Goal: Information Seeking & Learning: Learn about a topic

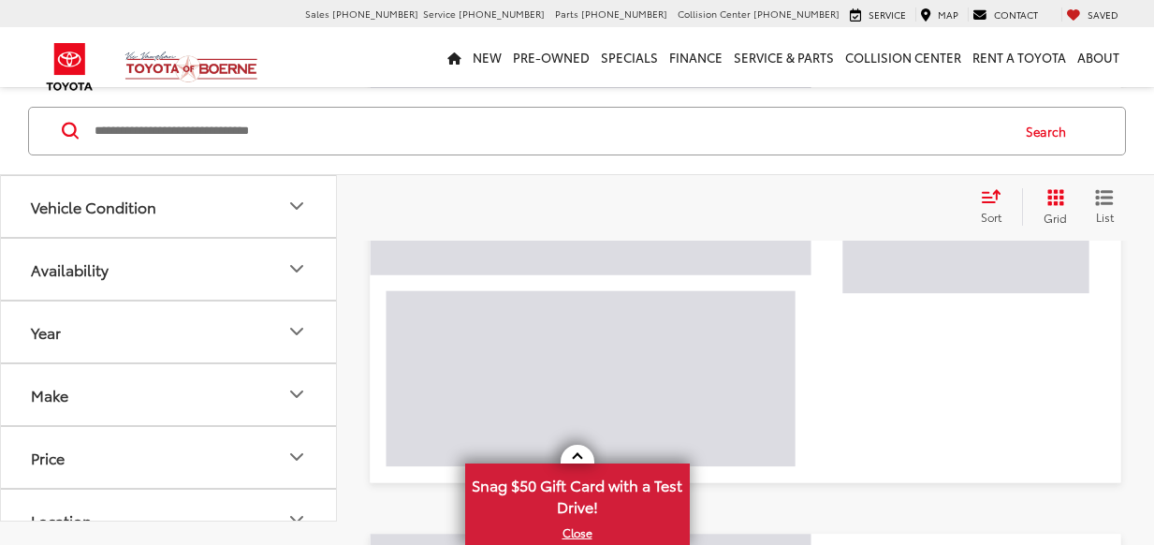
scroll to position [167, 0]
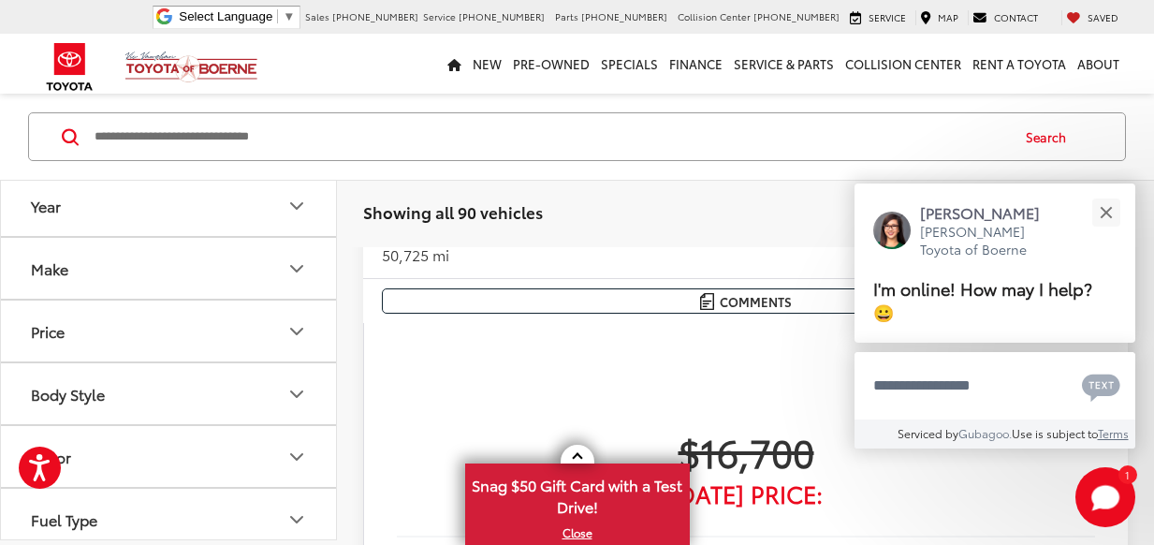
click at [284, 139] on input "Search by Make, Model, or Keyword" at bounding box center [550, 136] width 915 height 45
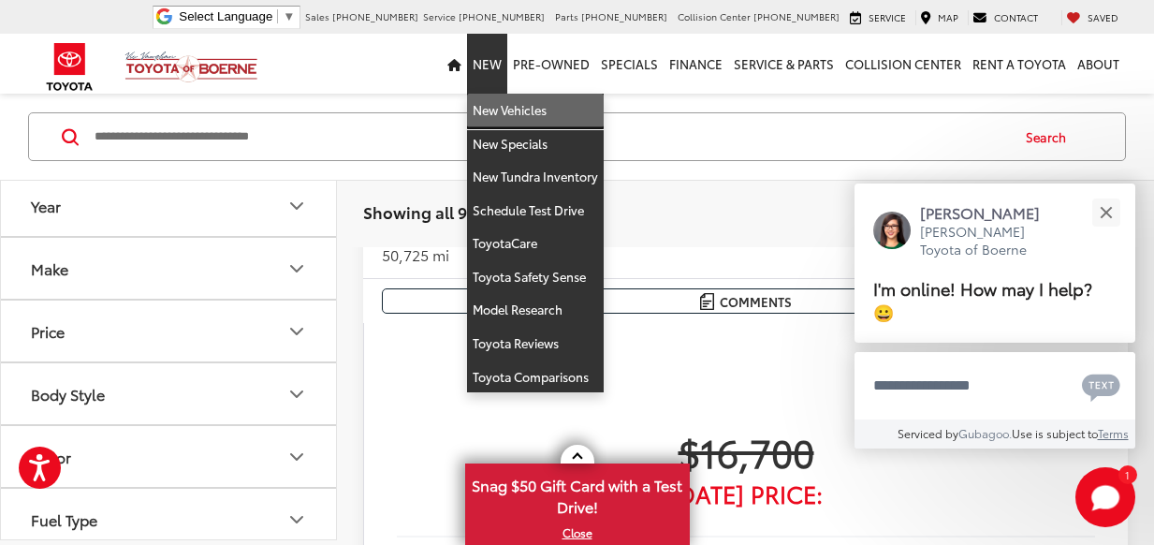
click at [505, 115] on link "New Vehicles" at bounding box center [535, 111] width 137 height 34
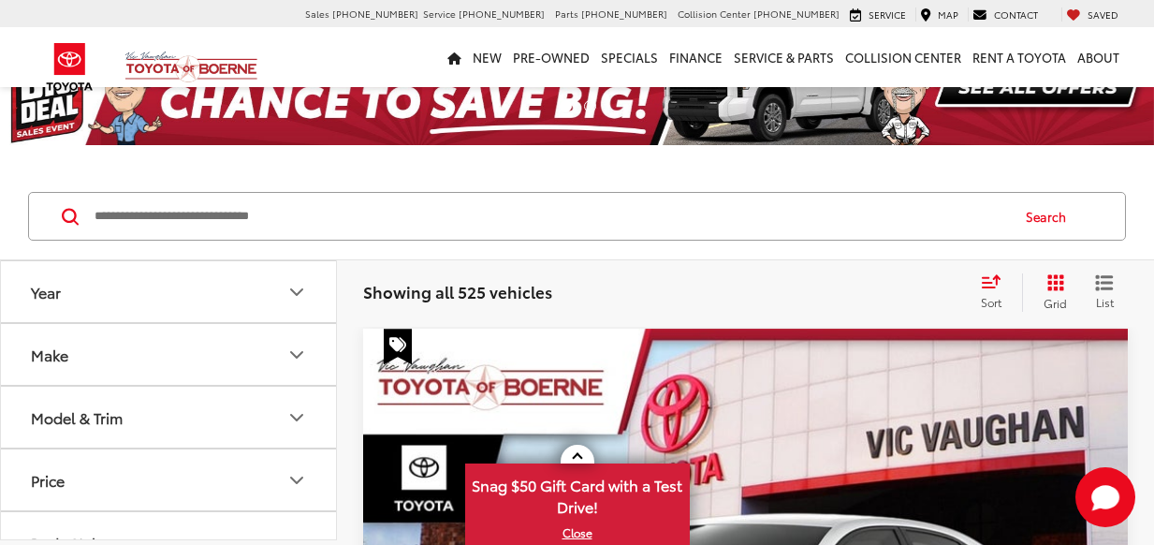
click at [111, 215] on input "Search by Make, Model, or Keyword" at bounding box center [550, 216] width 915 height 45
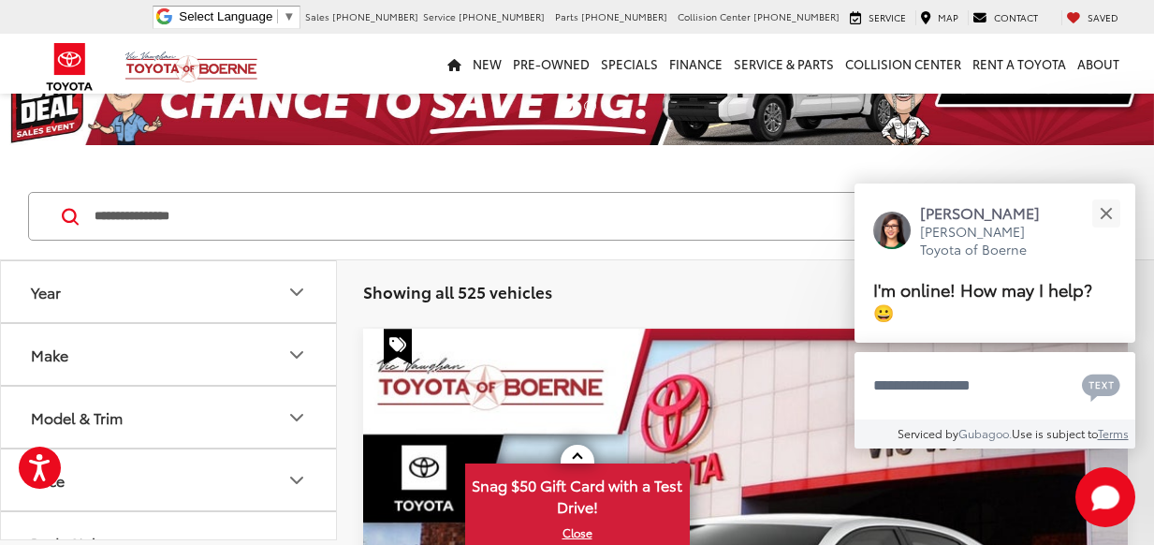
type input "**********"
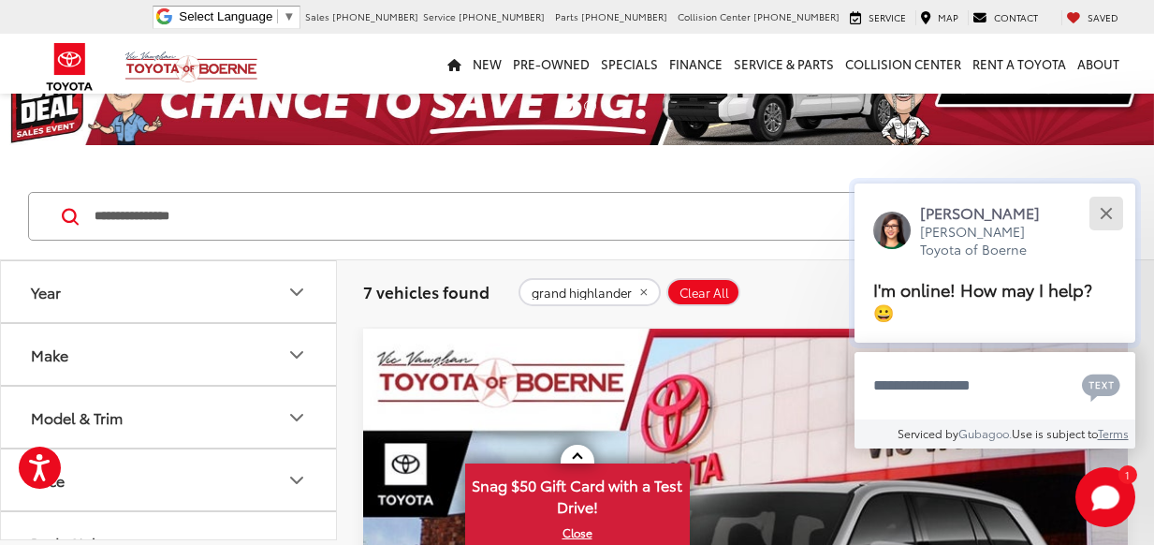
click at [1107, 233] on button "Close" at bounding box center [1106, 213] width 40 height 40
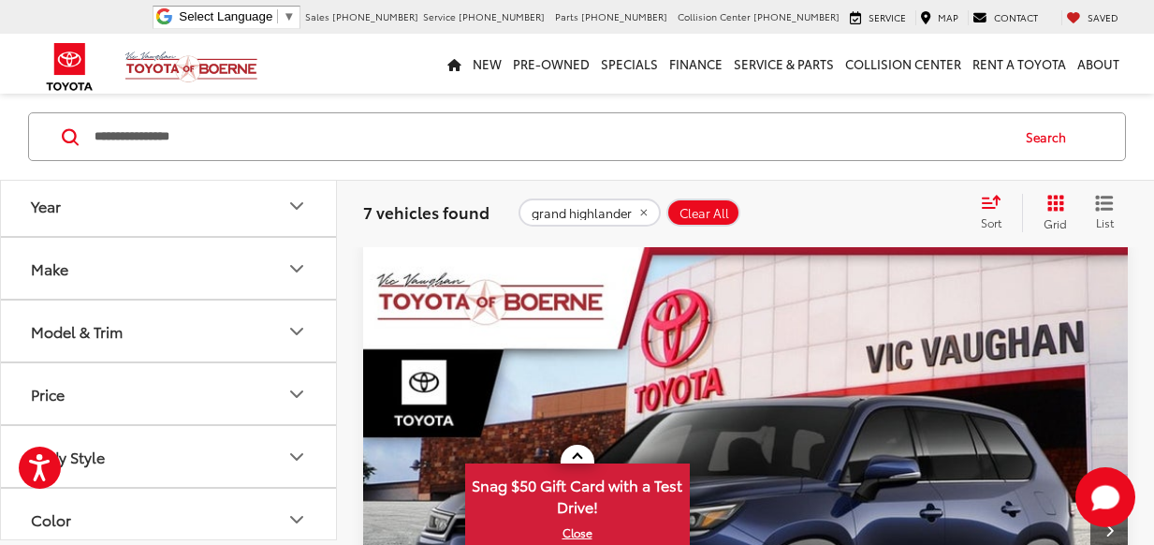
scroll to position [1567, 0]
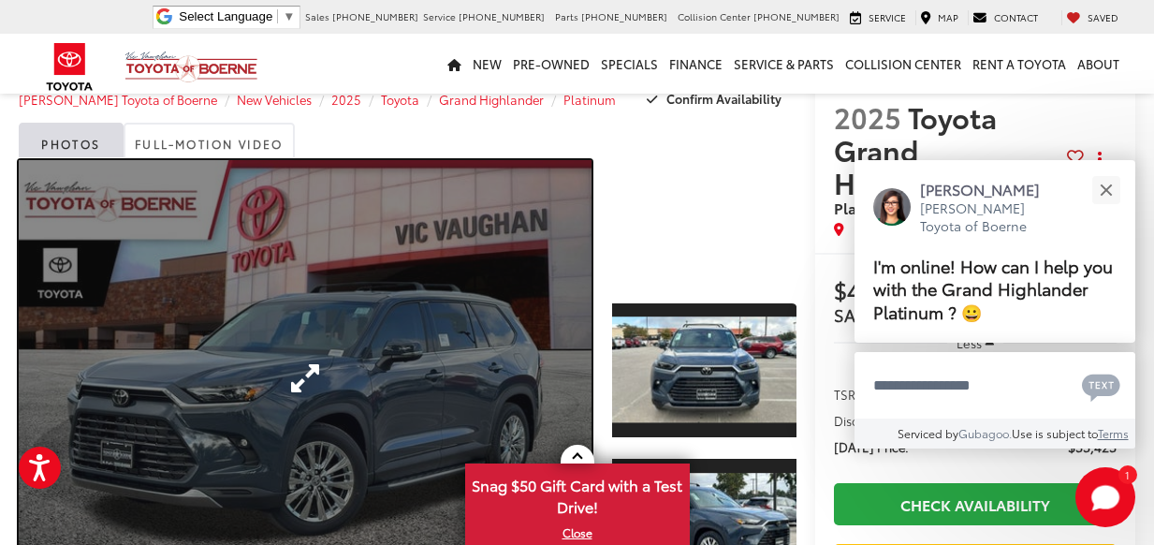
click at [506, 293] on link "Expand Photo 0" at bounding box center [305, 377] width 573 height 435
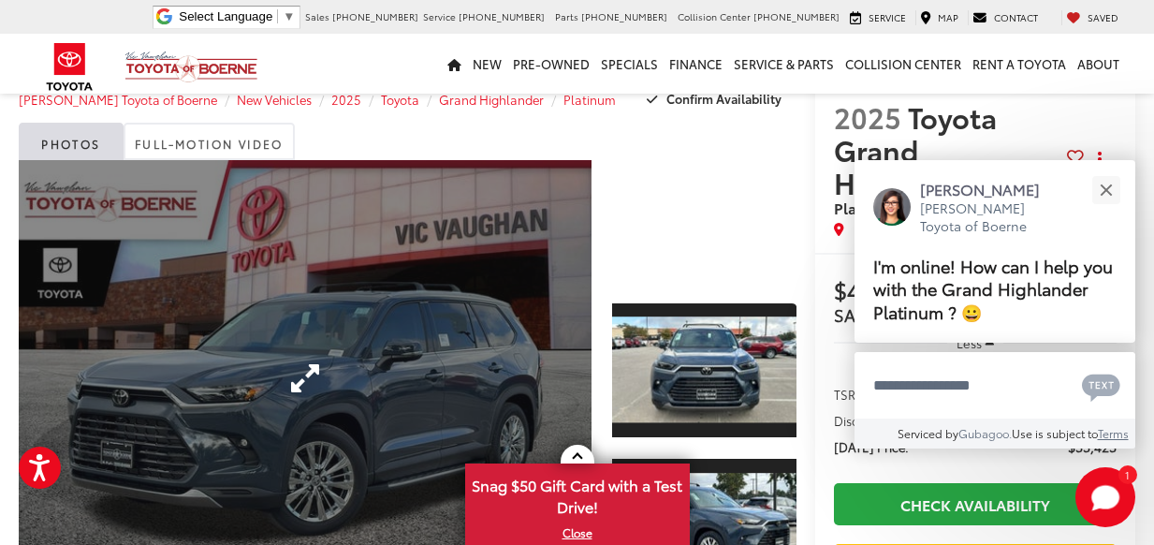
click at [0, 0] on div "2025 Toyota Grand Highlander Platinum 0" at bounding box center [0, 0] width 0 height 0
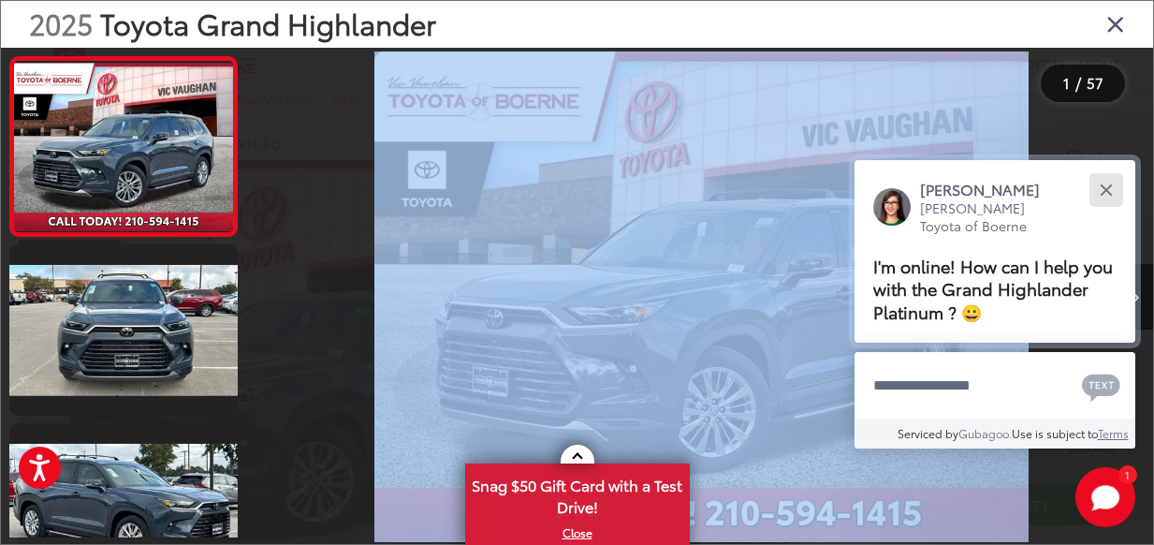
click at [1107, 186] on div "Close" at bounding box center [1106, 189] width 12 height 12
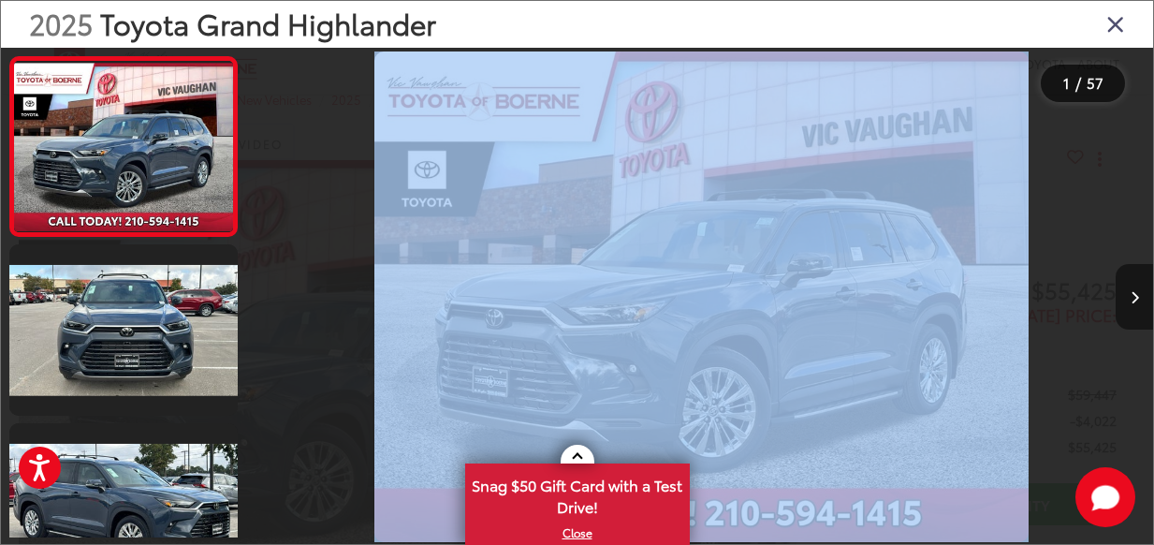
click at [1130, 302] on icon "Next image" at bounding box center [1134, 297] width 8 height 13
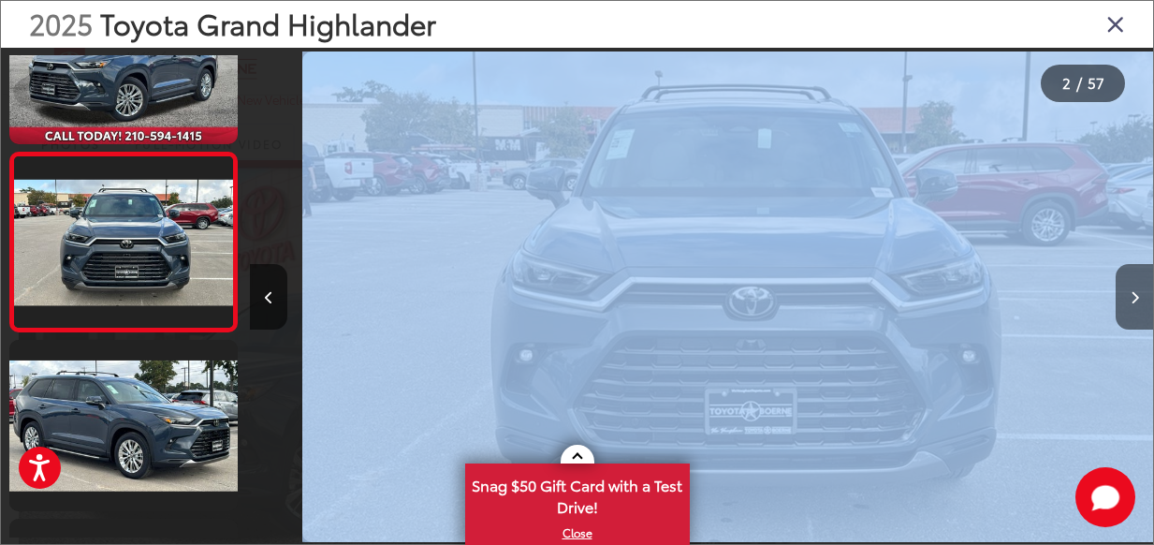
scroll to position [0, 903]
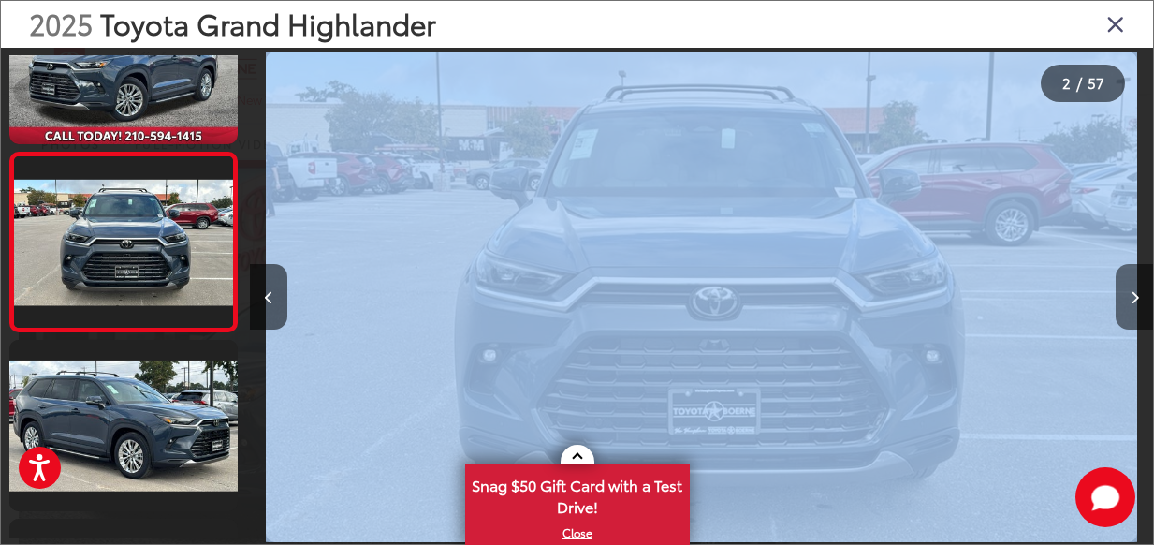
click at [1136, 286] on button "Next image" at bounding box center [1133, 297] width 37 height 66
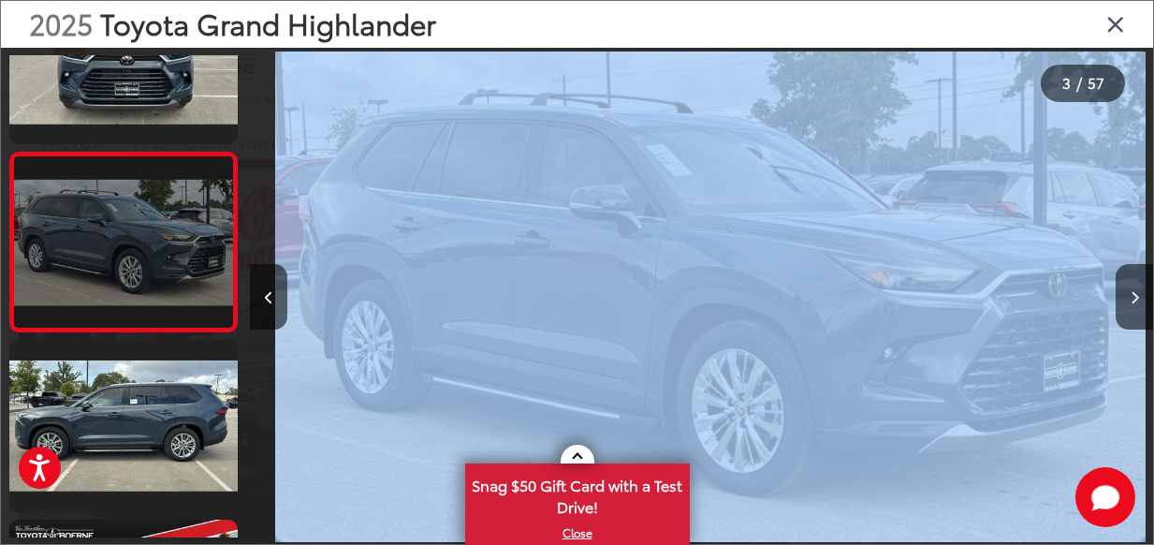
scroll to position [0, 1805]
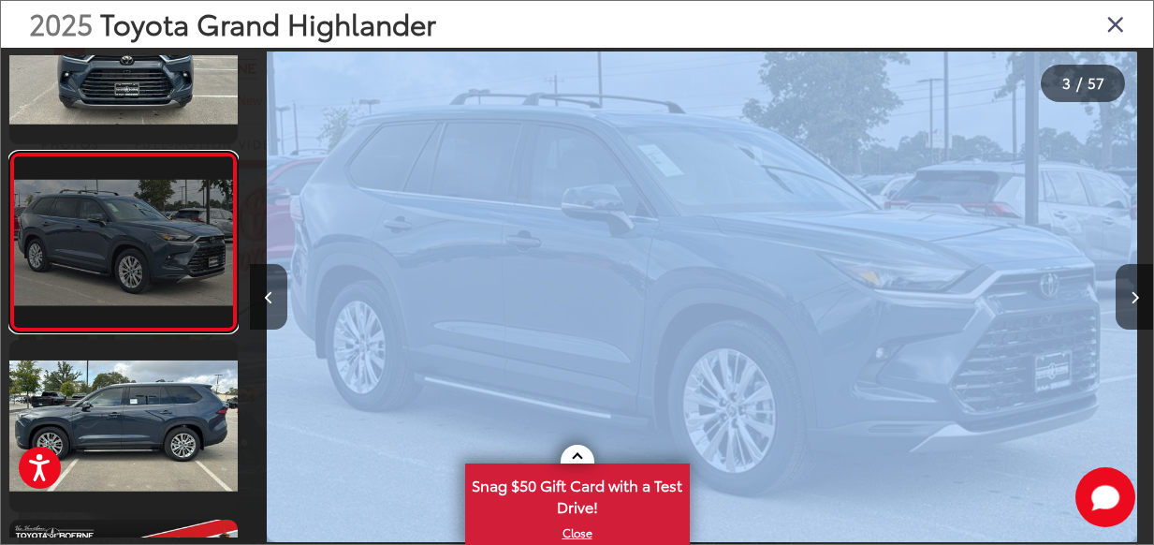
click at [82, 254] on link at bounding box center [123, 242] width 228 height 181
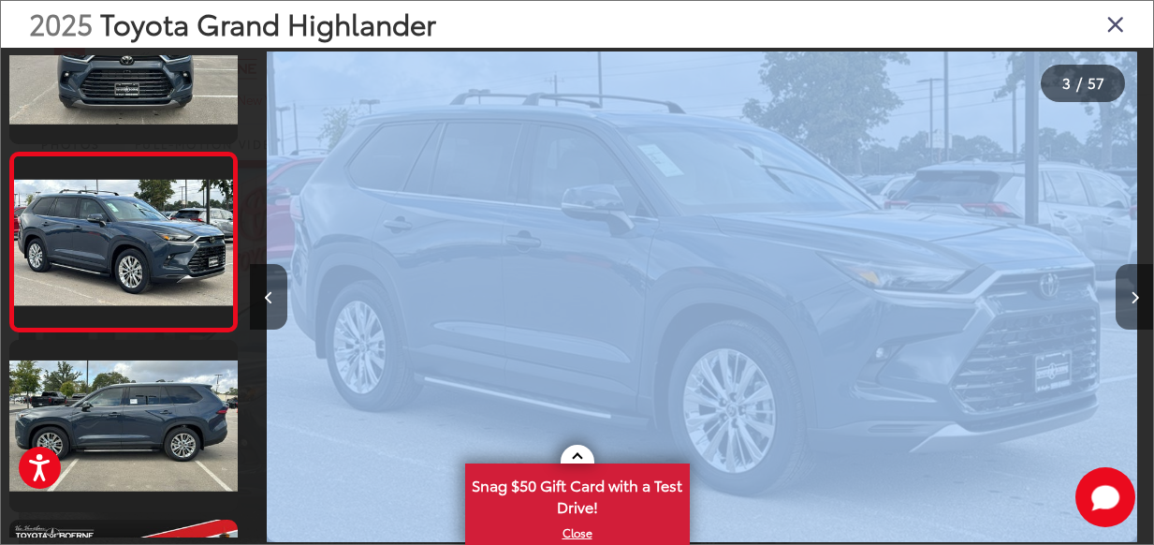
click at [1128, 297] on button "Next image" at bounding box center [1133, 297] width 37 height 66
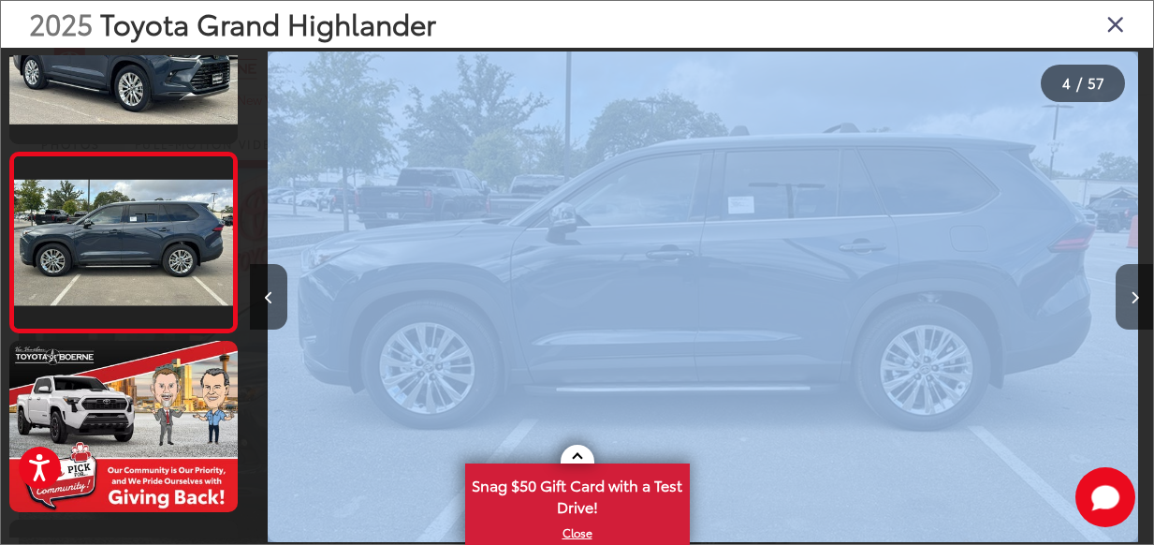
scroll to position [0, 2708]
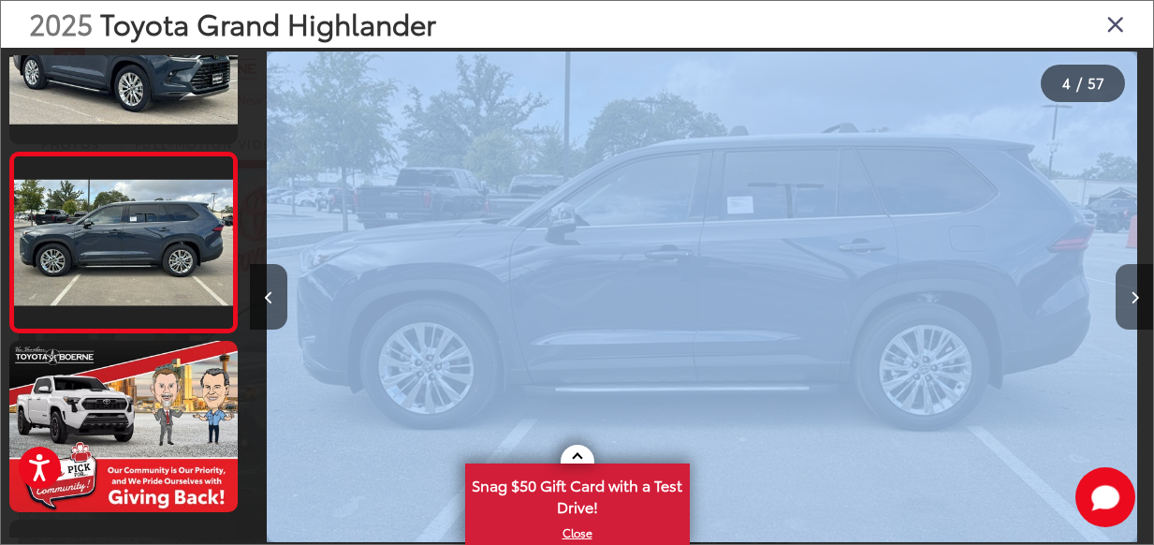
click at [1128, 297] on button "Next image" at bounding box center [1133, 297] width 37 height 66
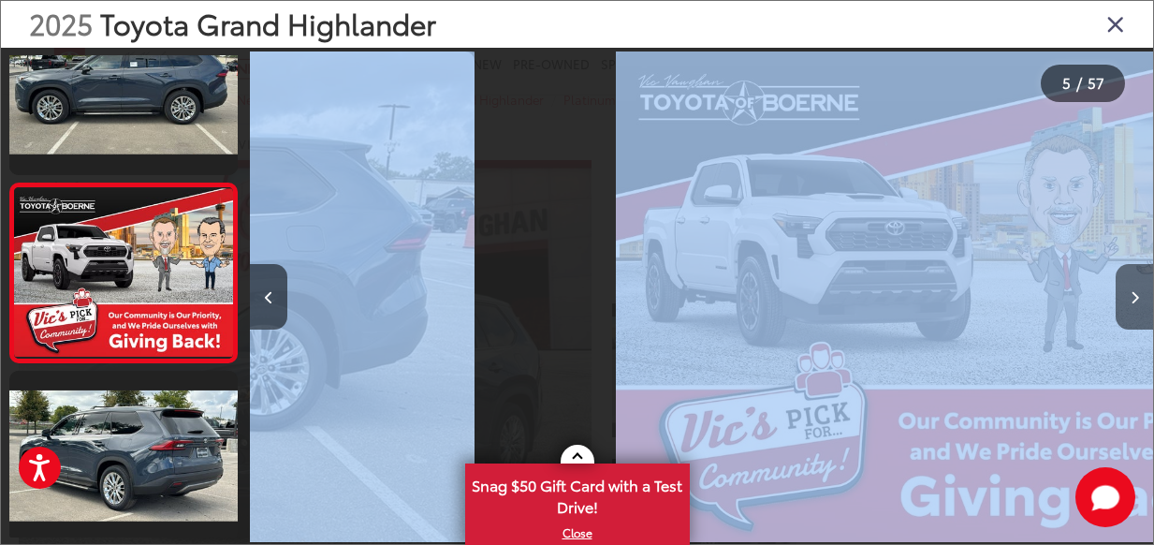
scroll to position [620, 0]
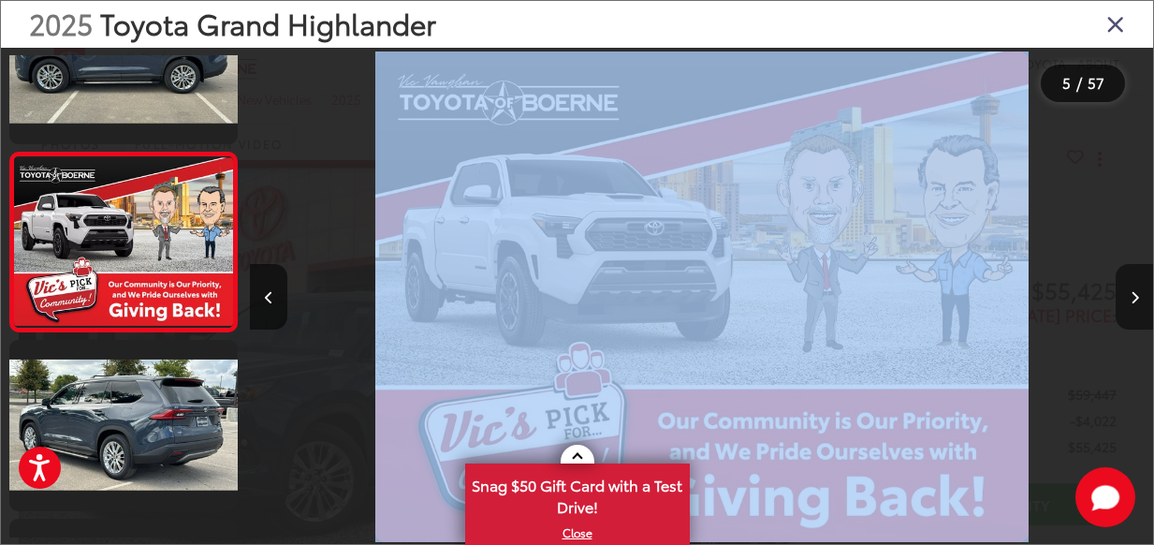
click at [1128, 297] on button "Next image" at bounding box center [1133, 297] width 37 height 66
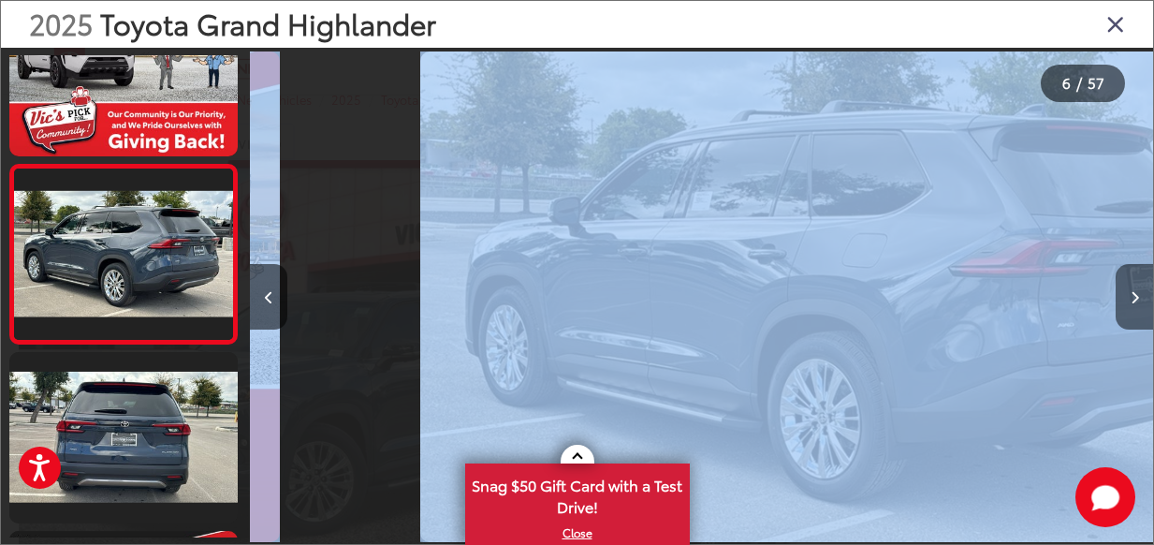
scroll to position [0, 4514]
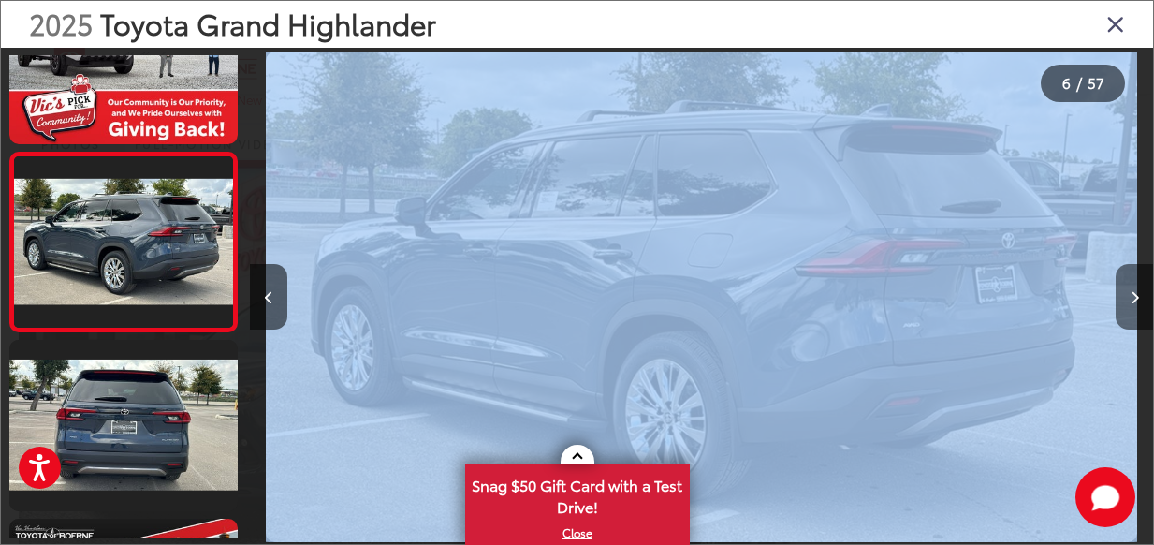
click at [1128, 297] on button "Next image" at bounding box center [1133, 297] width 37 height 66
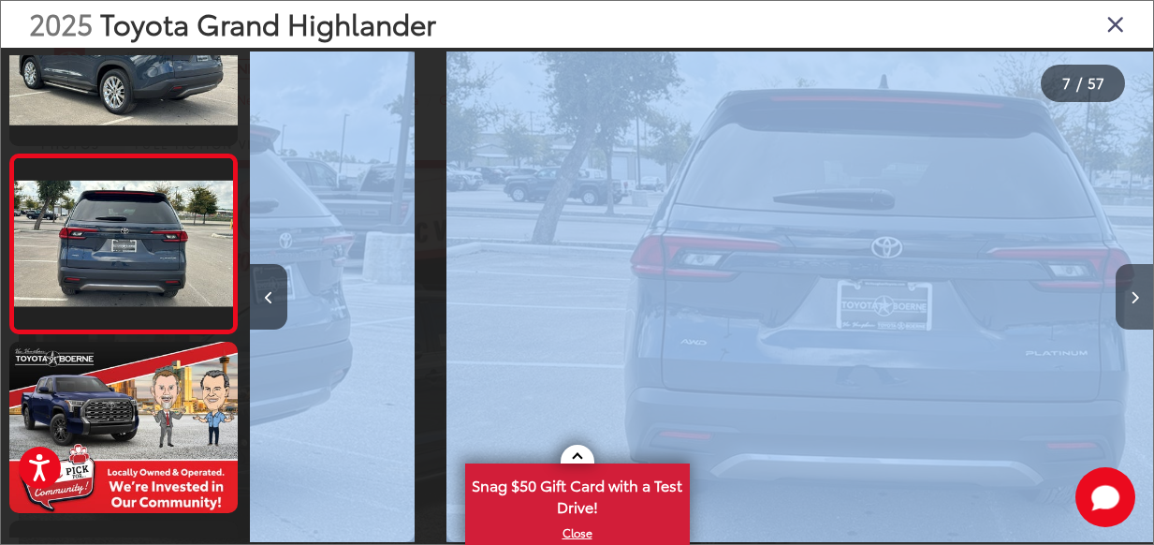
scroll to position [0, 5417]
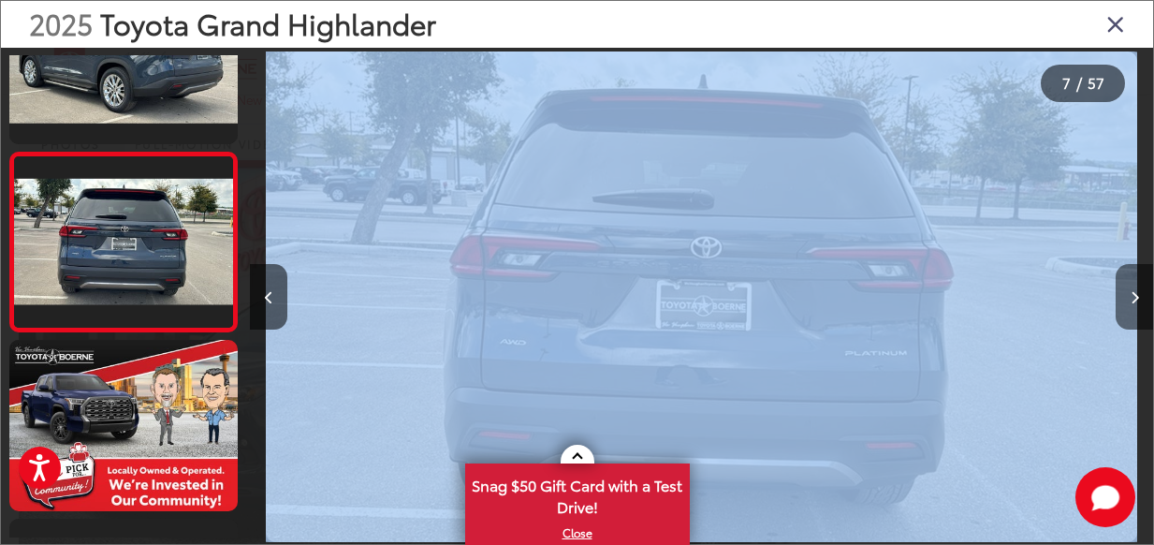
click at [1128, 297] on button "Next image" at bounding box center [1133, 297] width 37 height 66
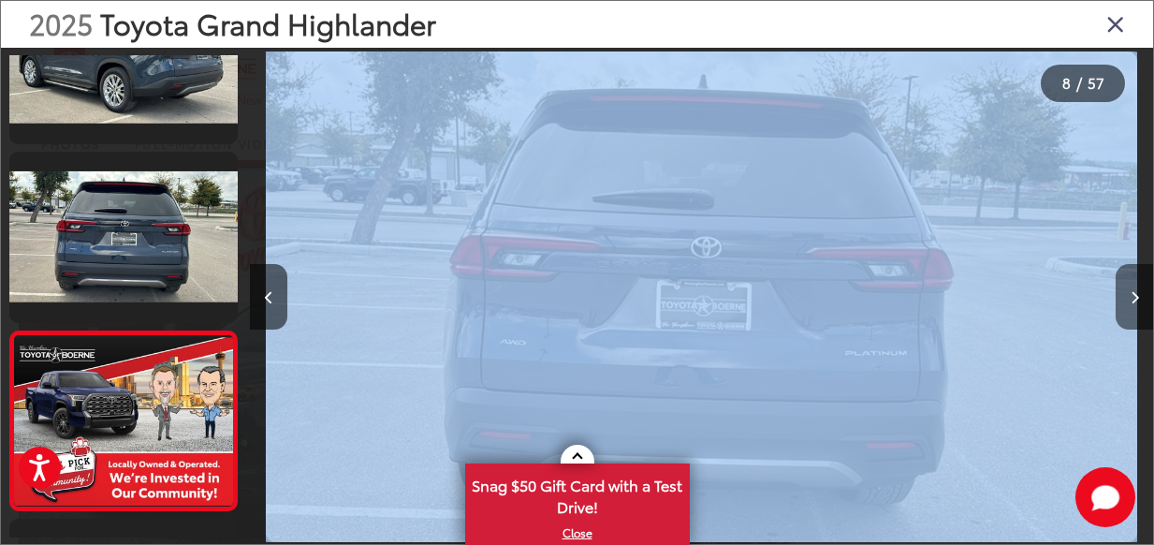
scroll to position [0, 0]
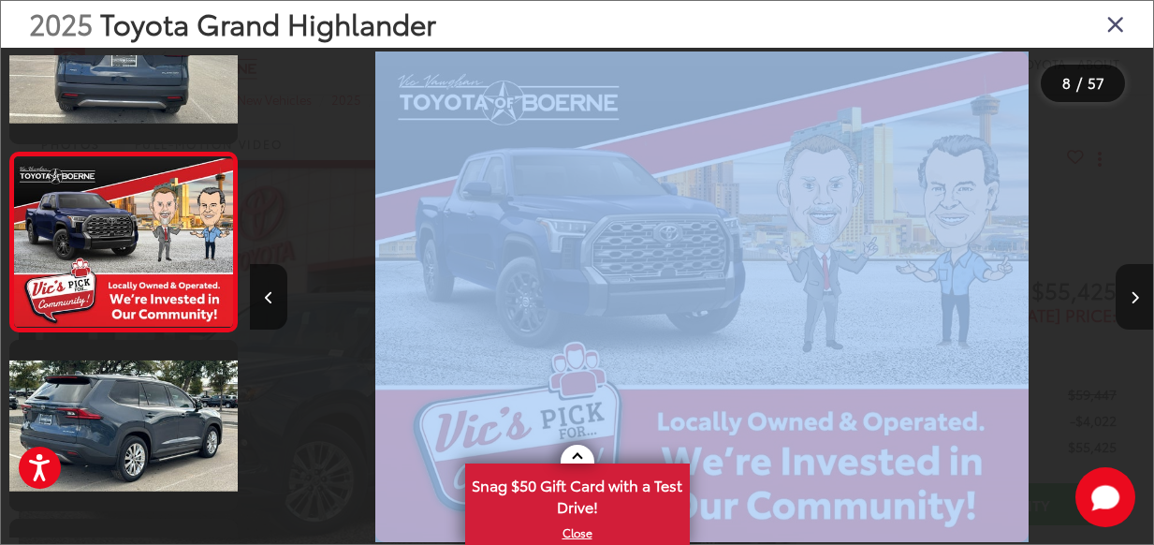
click at [1128, 297] on button "Next image" at bounding box center [1133, 297] width 37 height 66
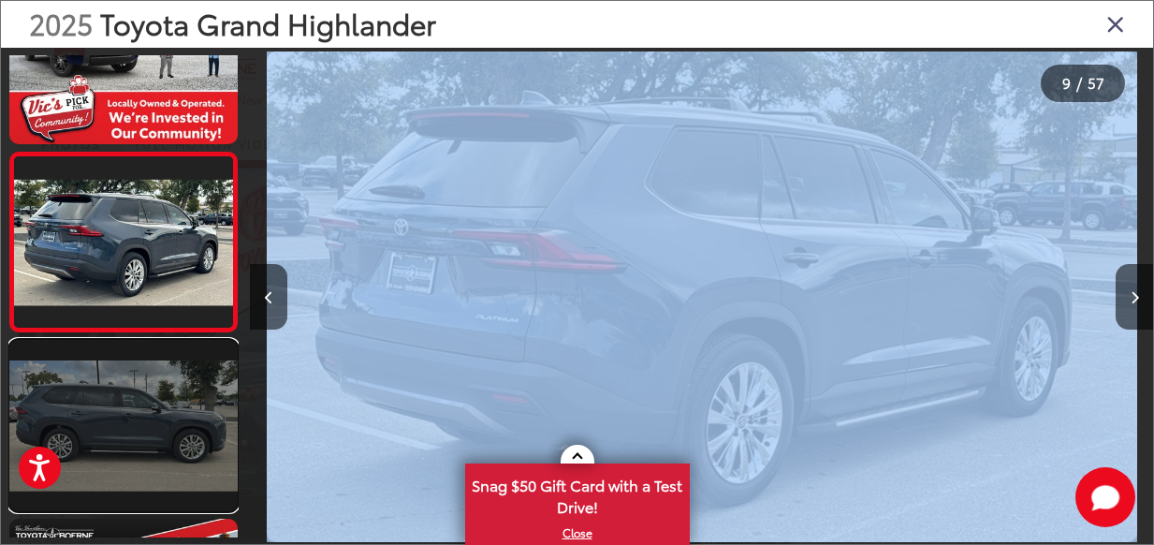
click at [182, 404] on link at bounding box center [123, 425] width 228 height 171
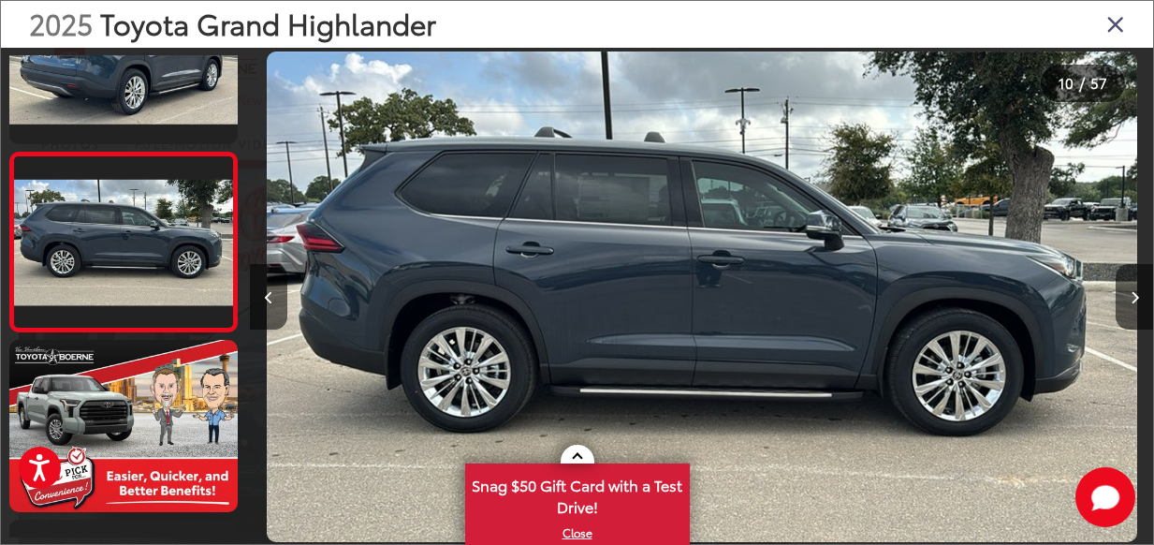
click at [1115, 27] on icon "Close gallery" at bounding box center [1115, 23] width 19 height 24
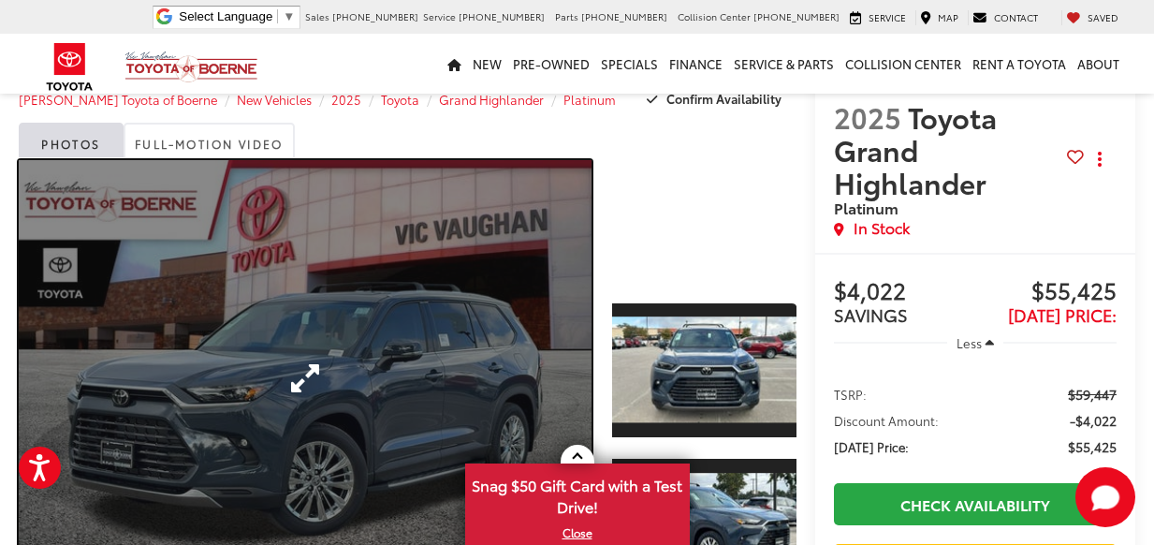
click at [379, 331] on link "Expand Photo 0" at bounding box center [305, 377] width 573 height 435
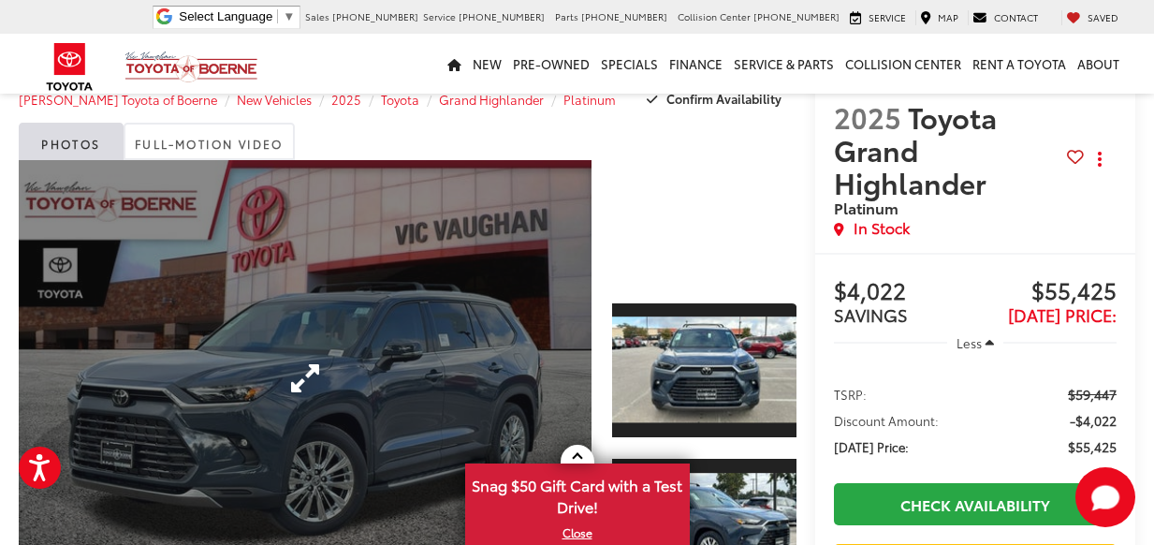
click at [0, 0] on div at bounding box center [0, 0] width 0 height 0
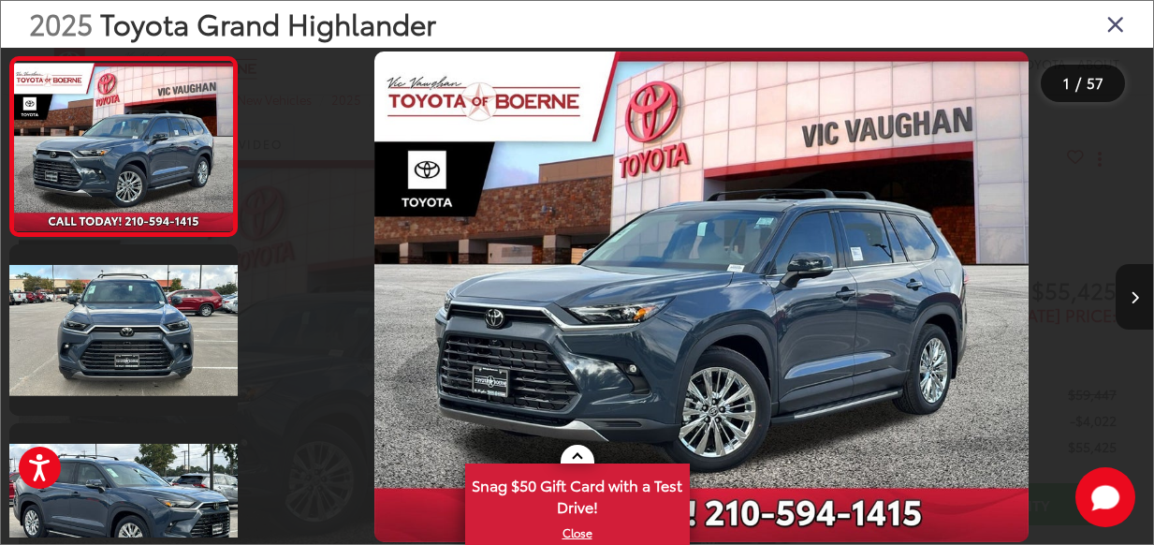
click at [1133, 294] on icon "Next image" at bounding box center [1134, 297] width 8 height 13
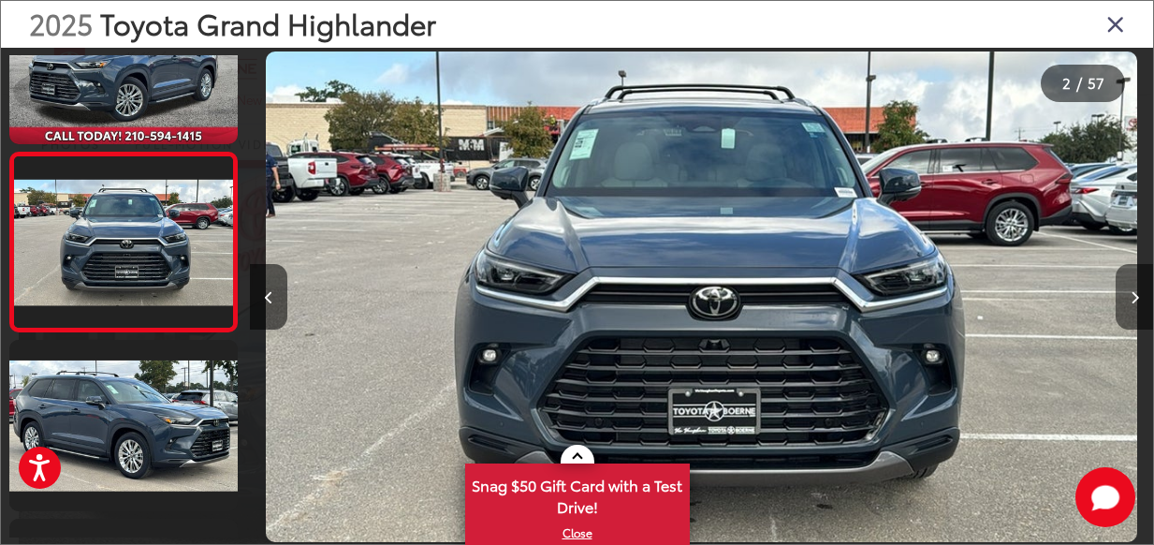
click at [1133, 294] on icon "Next image" at bounding box center [1134, 297] width 8 height 13
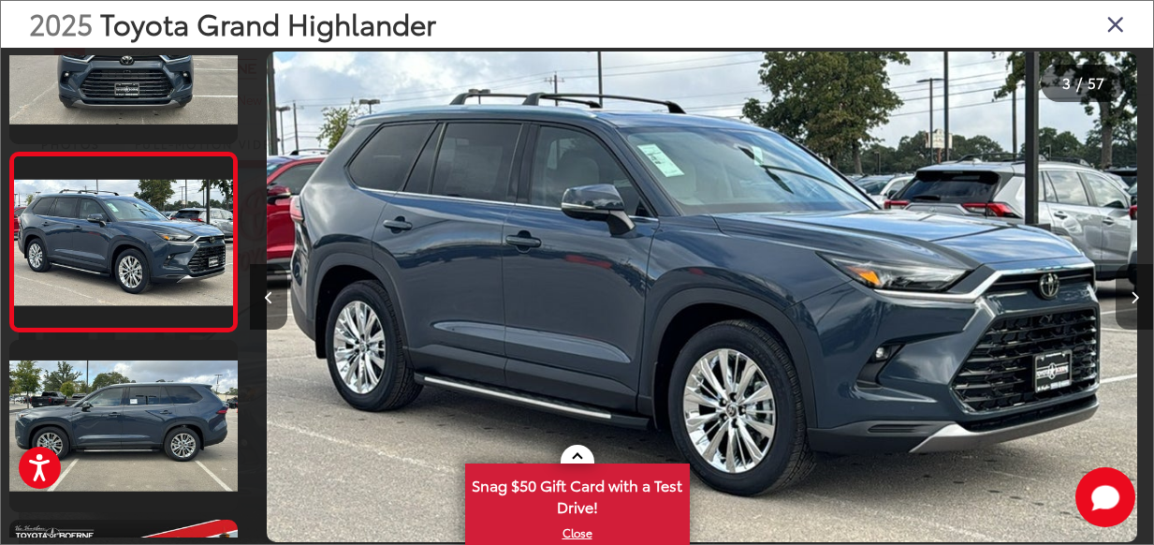
click at [1133, 294] on icon "Next image" at bounding box center [1134, 297] width 8 height 13
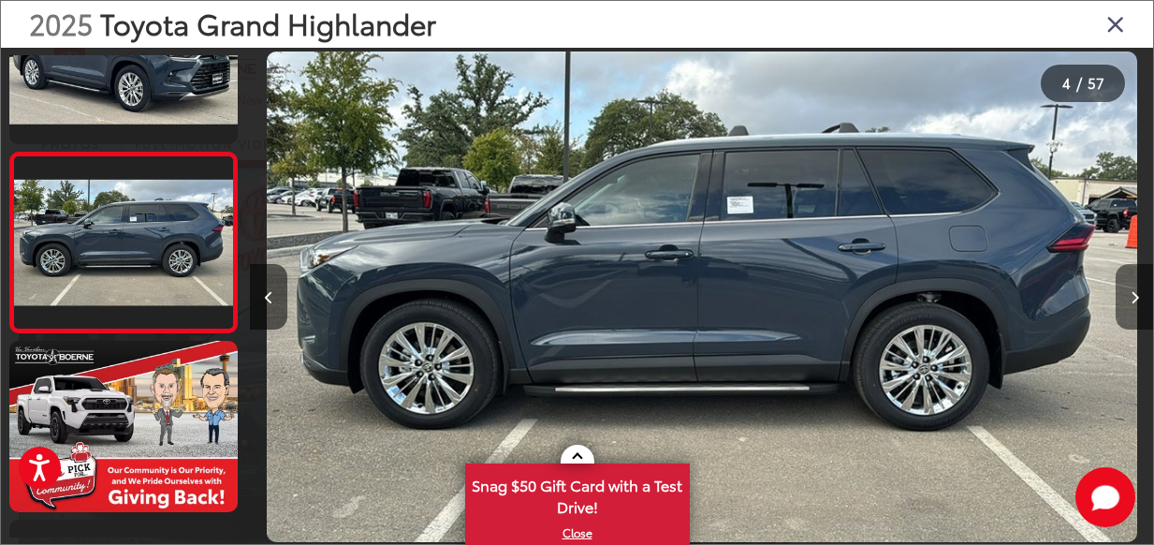
click at [1134, 289] on button "Next image" at bounding box center [1133, 297] width 37 height 66
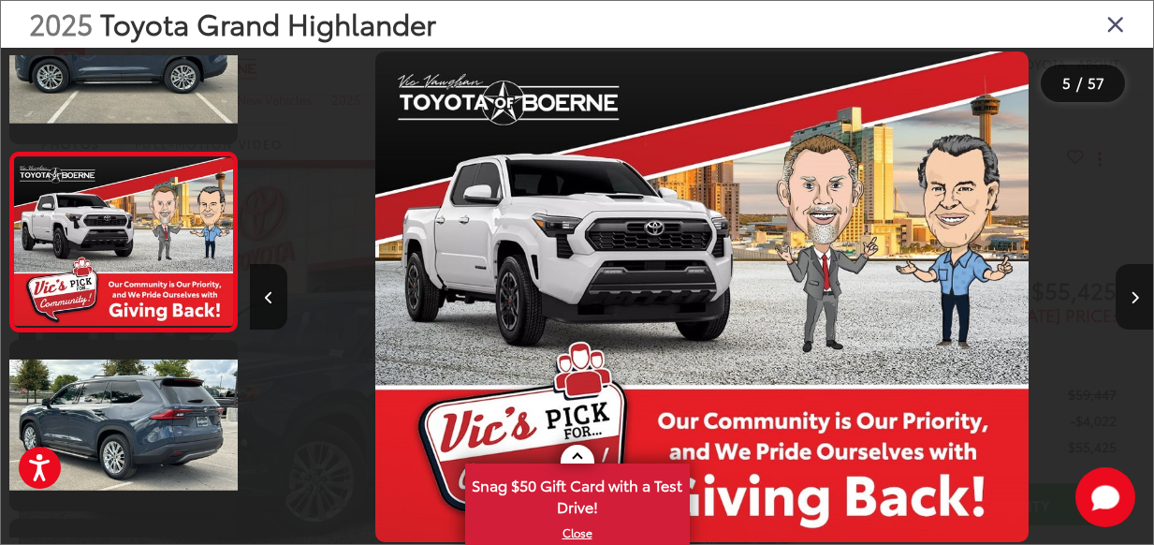
click at [1134, 289] on button "Next image" at bounding box center [1133, 297] width 37 height 66
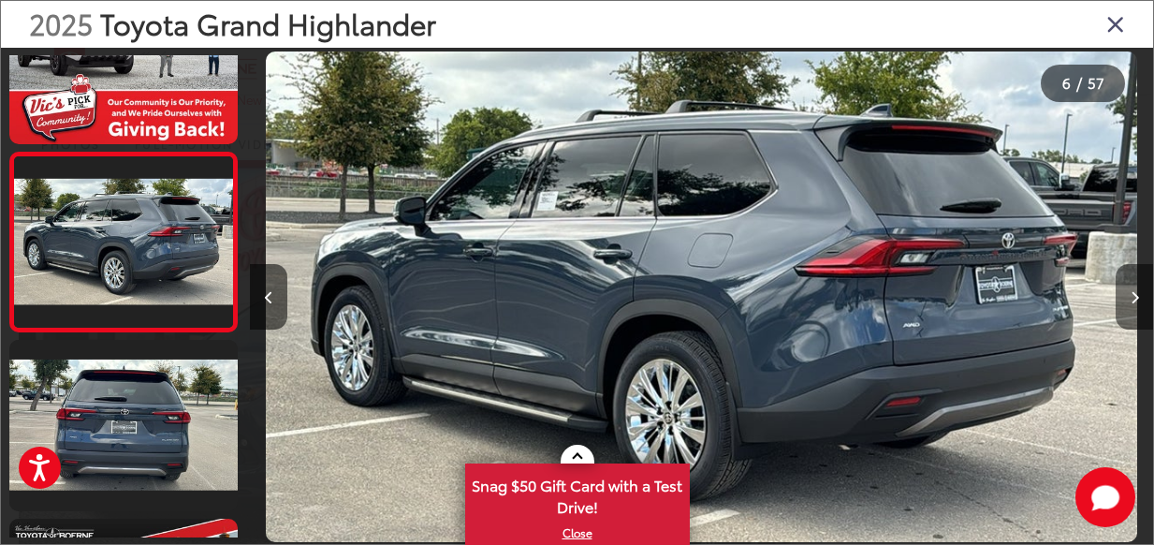
click at [1134, 289] on button "Next image" at bounding box center [1133, 297] width 37 height 66
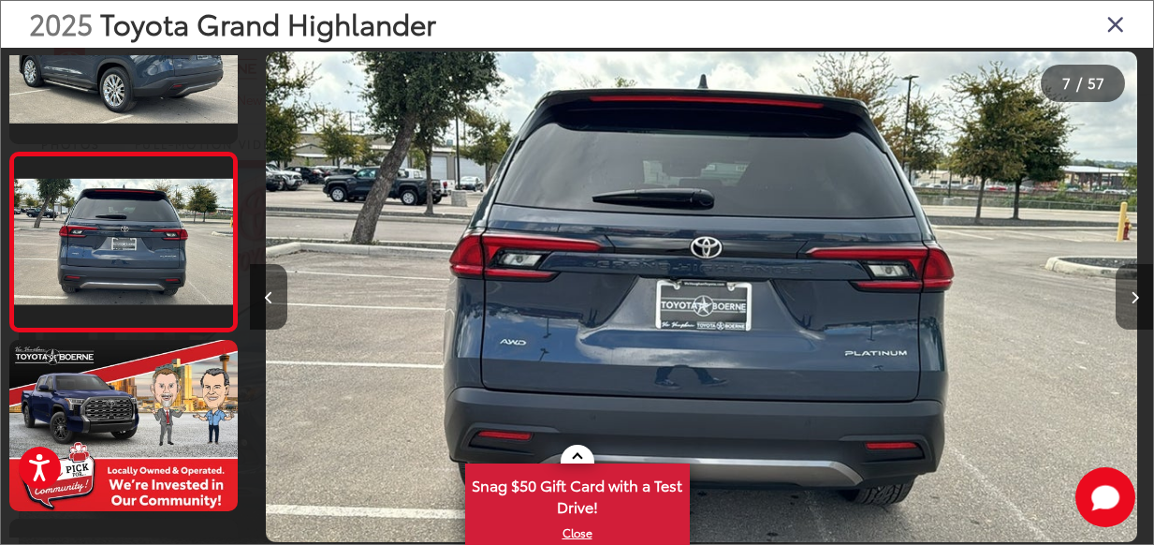
click at [1134, 289] on button "Next image" at bounding box center [1133, 297] width 37 height 66
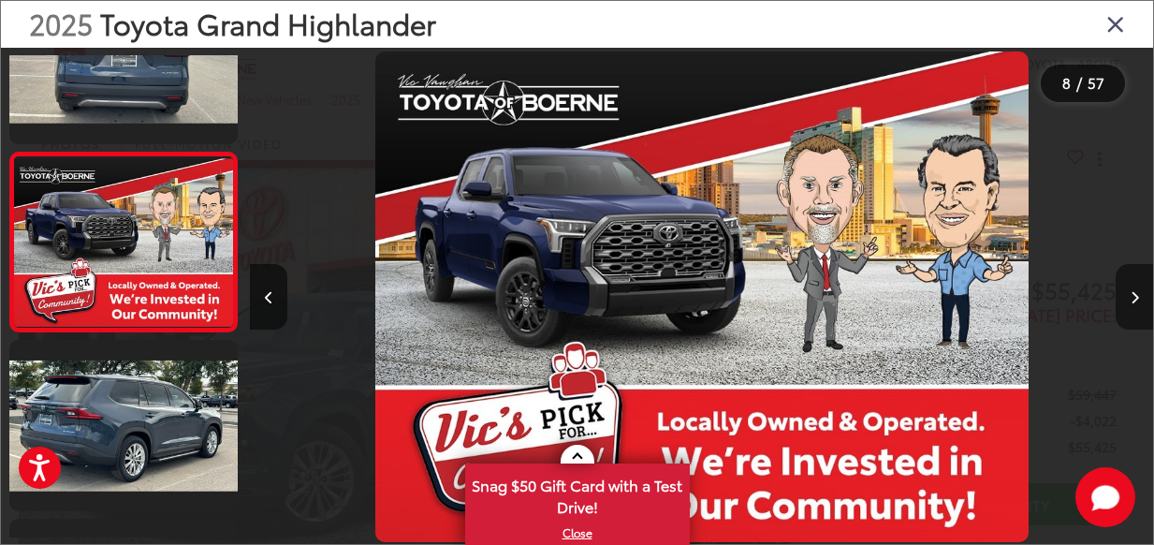
click at [1134, 289] on button "Next image" at bounding box center [1133, 297] width 37 height 66
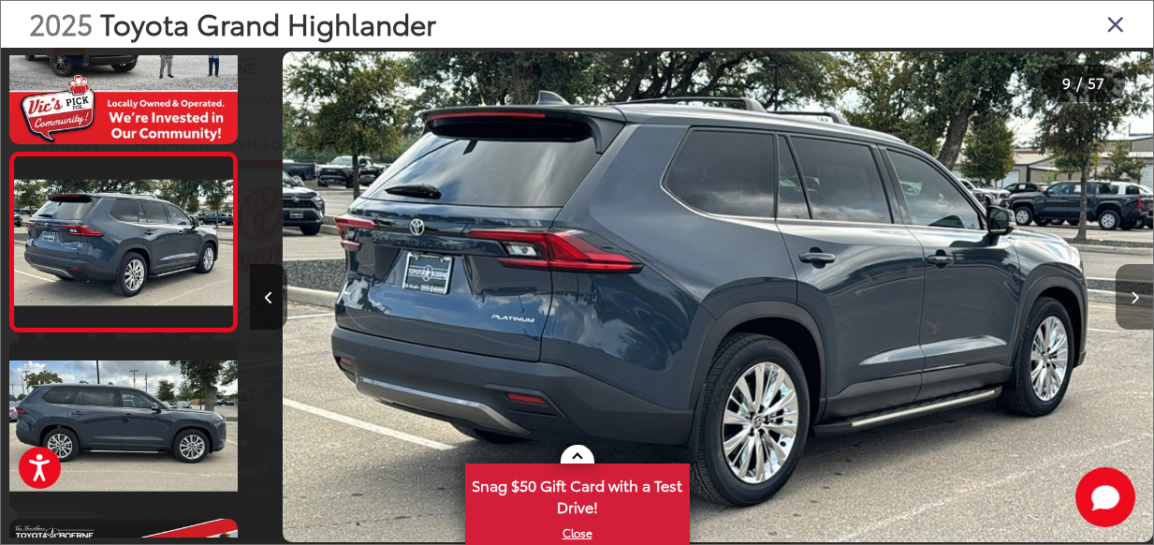
click at [1134, 289] on button "Next image" at bounding box center [1133, 297] width 37 height 66
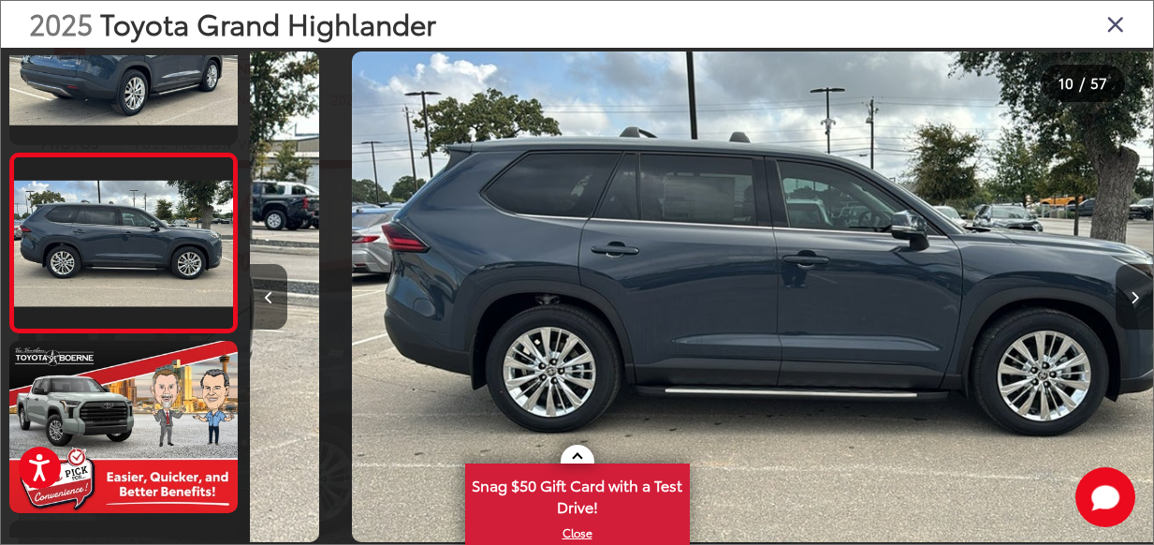
click at [1134, 289] on button "Next image" at bounding box center [1133, 297] width 37 height 66
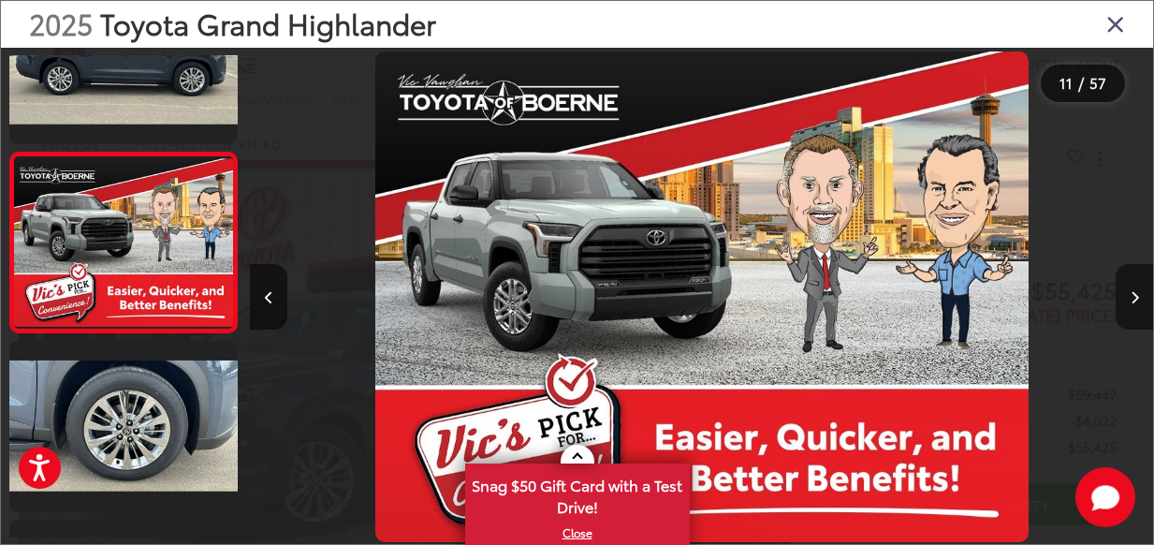
click at [1134, 289] on button "Next image" at bounding box center [1133, 297] width 37 height 66
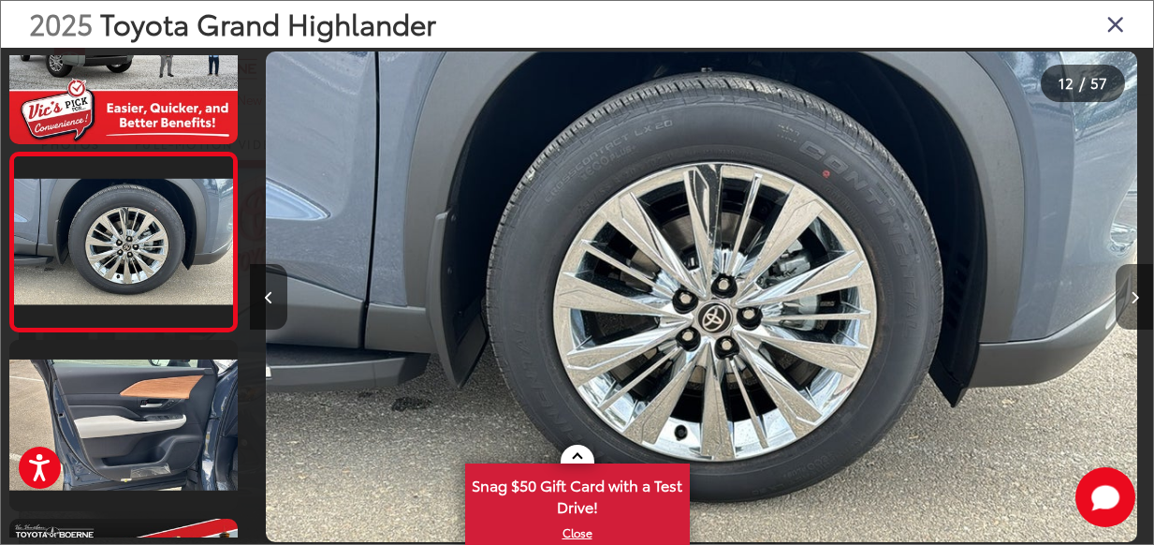
click at [1134, 289] on button "Next image" at bounding box center [1133, 297] width 37 height 66
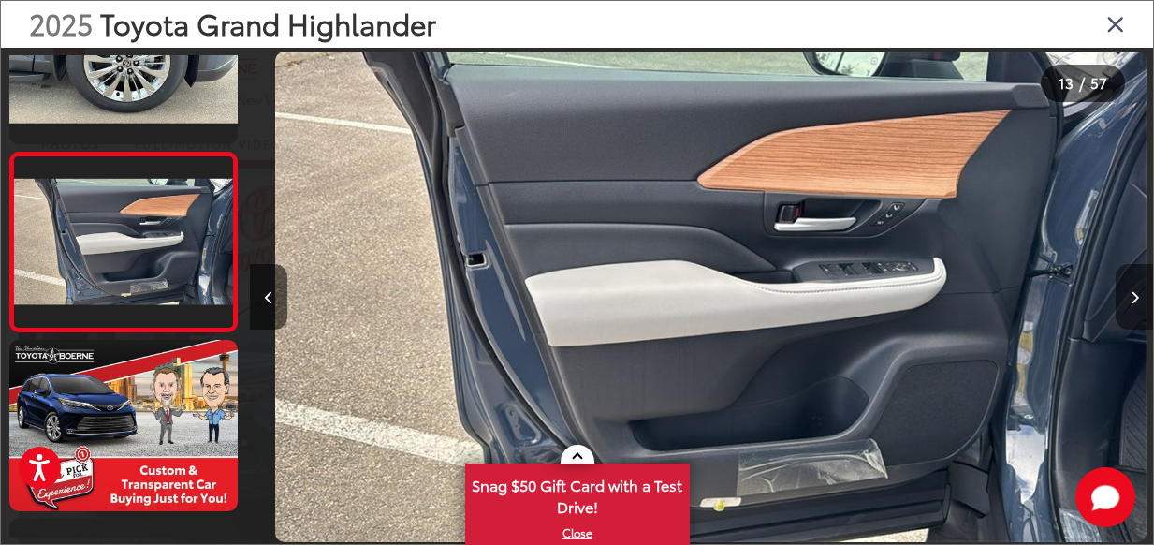
click at [1134, 289] on button "Next image" at bounding box center [1133, 297] width 37 height 66
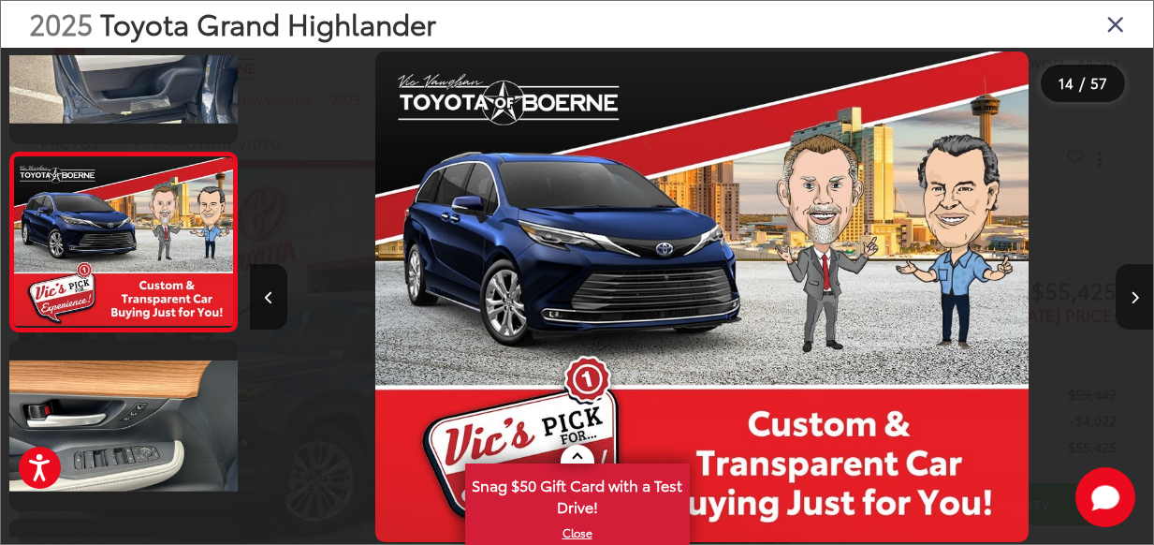
click at [1134, 289] on button "Next image" at bounding box center [1133, 297] width 37 height 66
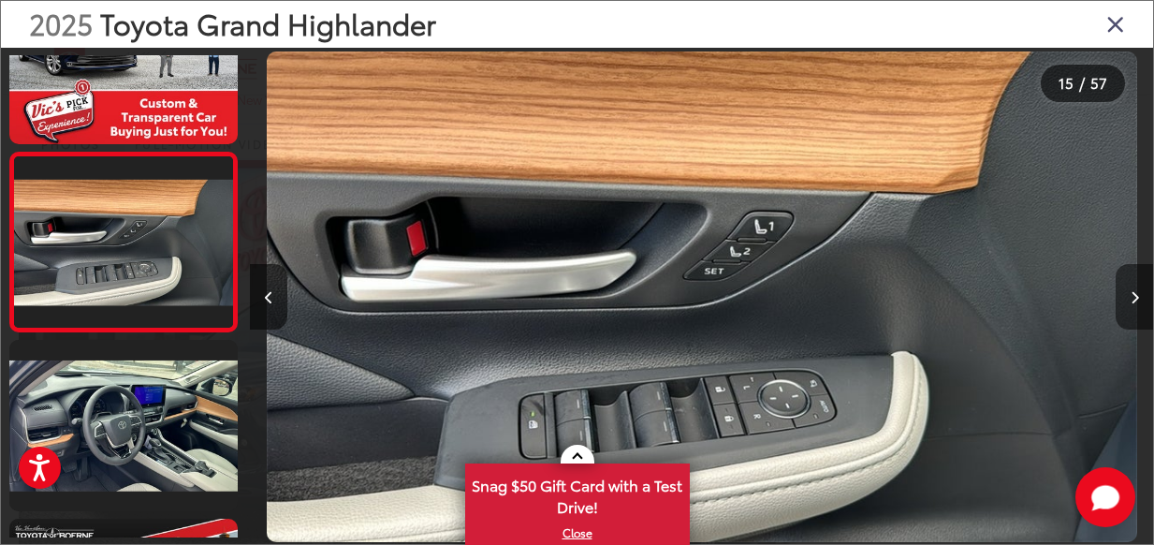
click at [1134, 289] on button "Next image" at bounding box center [1133, 297] width 37 height 66
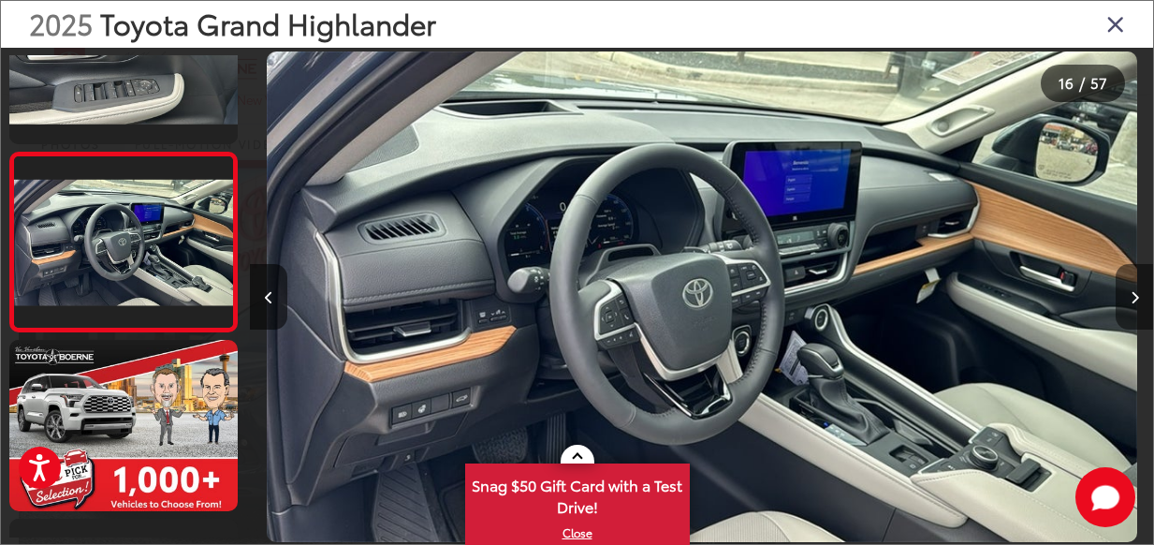
click at [1134, 289] on button "Next image" at bounding box center [1133, 297] width 37 height 66
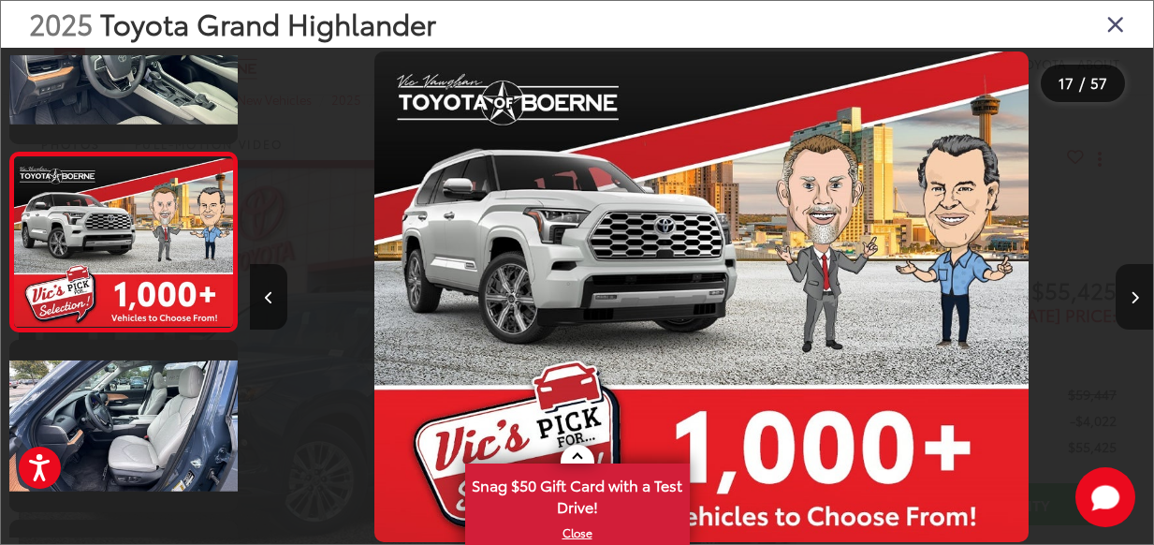
click at [1134, 289] on button "Next image" at bounding box center [1133, 297] width 37 height 66
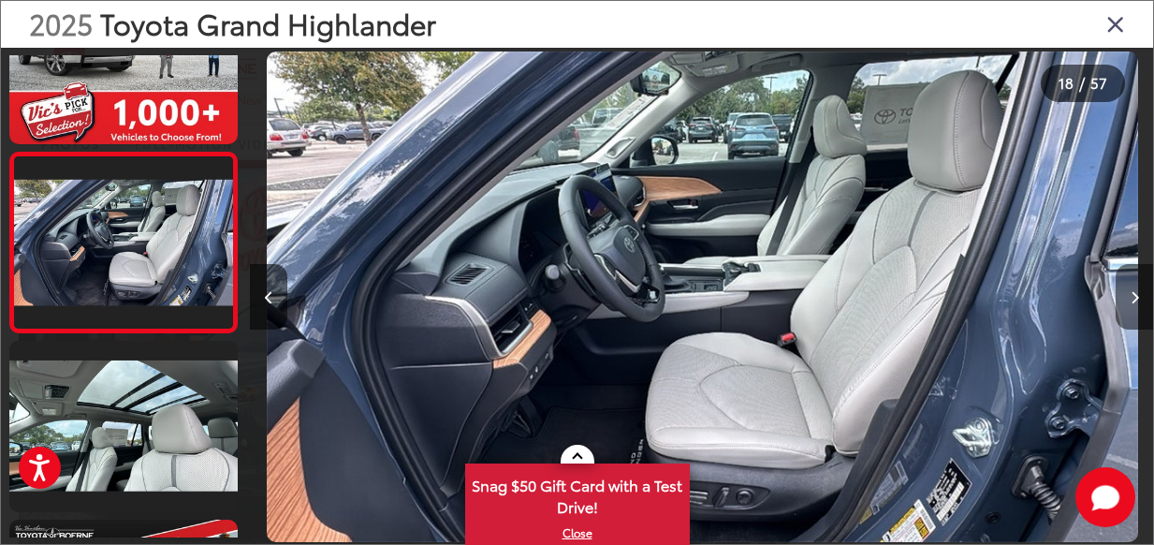
click at [1134, 289] on button "Next image" at bounding box center [1133, 297] width 37 height 66
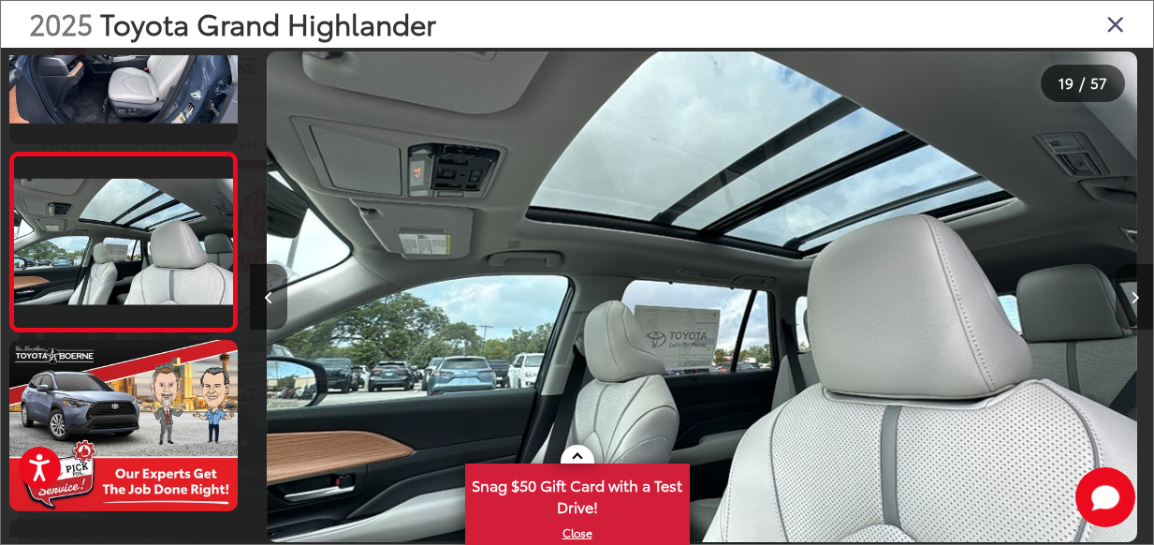
click at [1134, 289] on button "Next image" at bounding box center [1133, 297] width 37 height 66
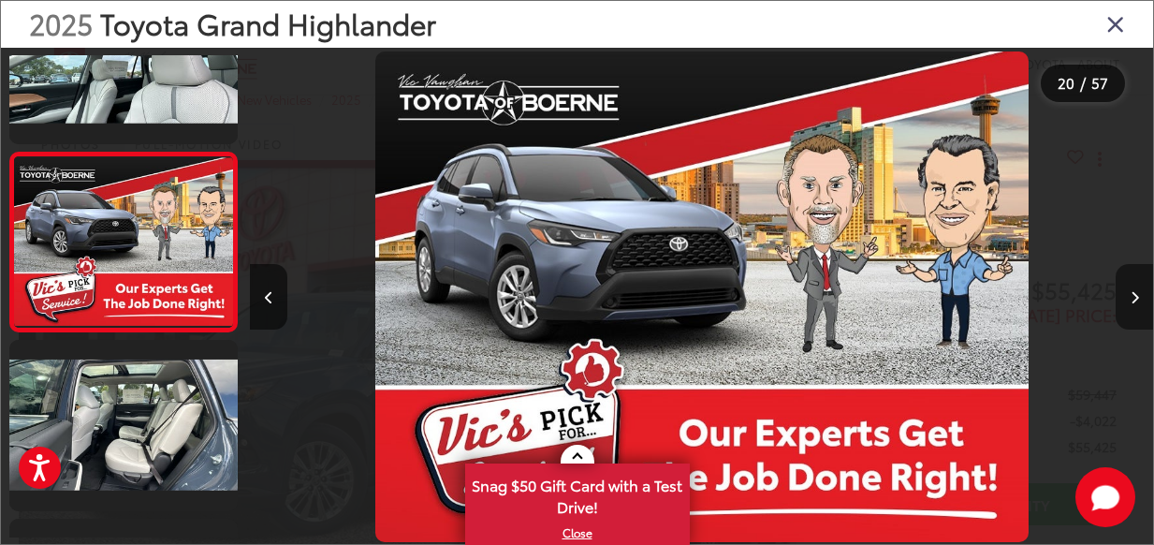
click at [1134, 289] on button "Next image" at bounding box center [1133, 297] width 37 height 66
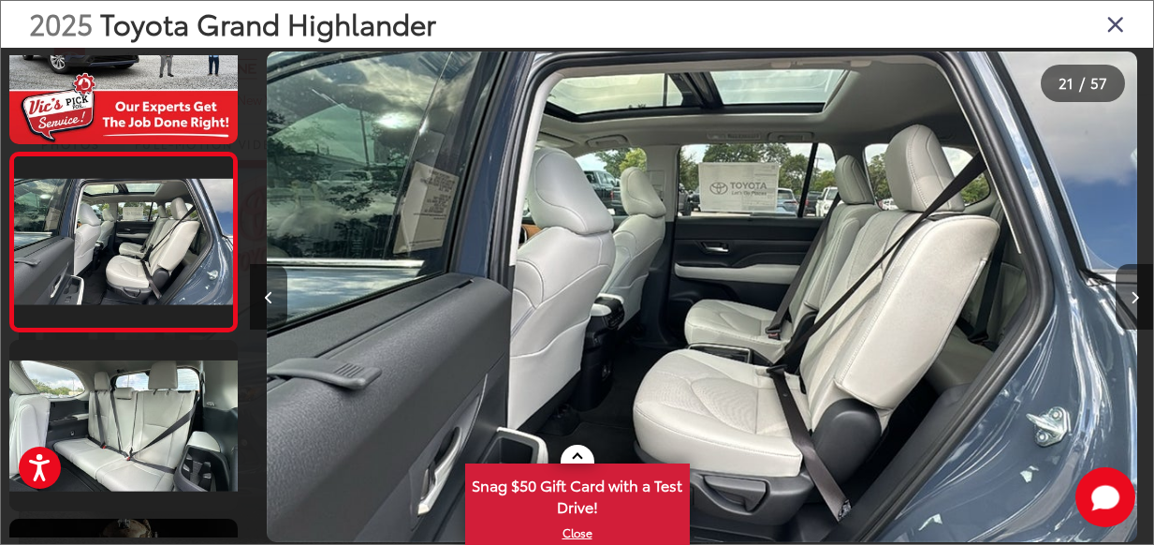
click at [1109, 24] on icon "Close gallery" at bounding box center [1115, 23] width 19 height 24
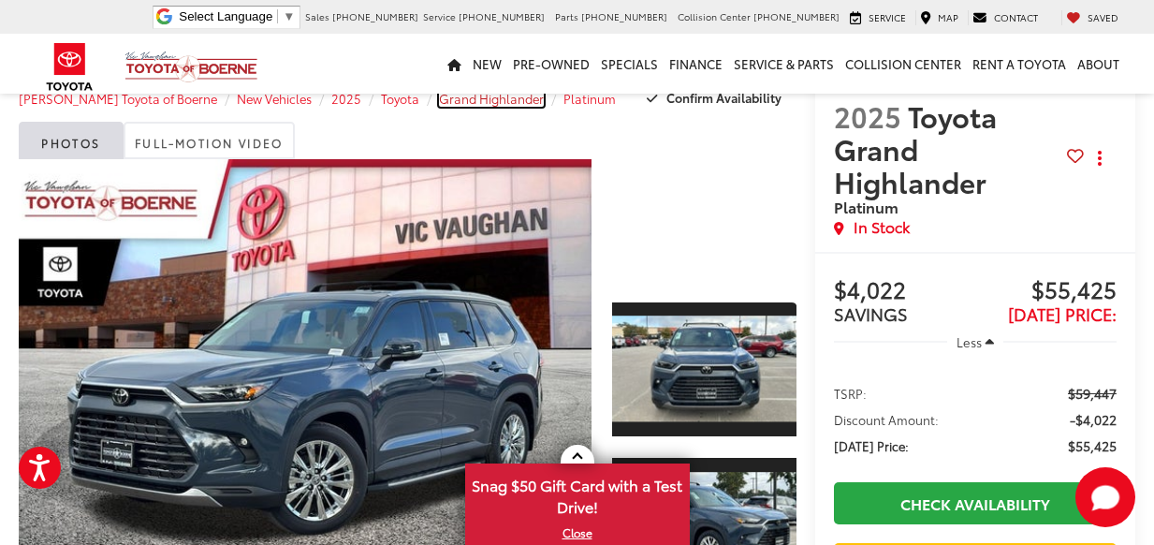
click at [480, 100] on span "Grand Highlander" at bounding box center [491, 98] width 105 height 17
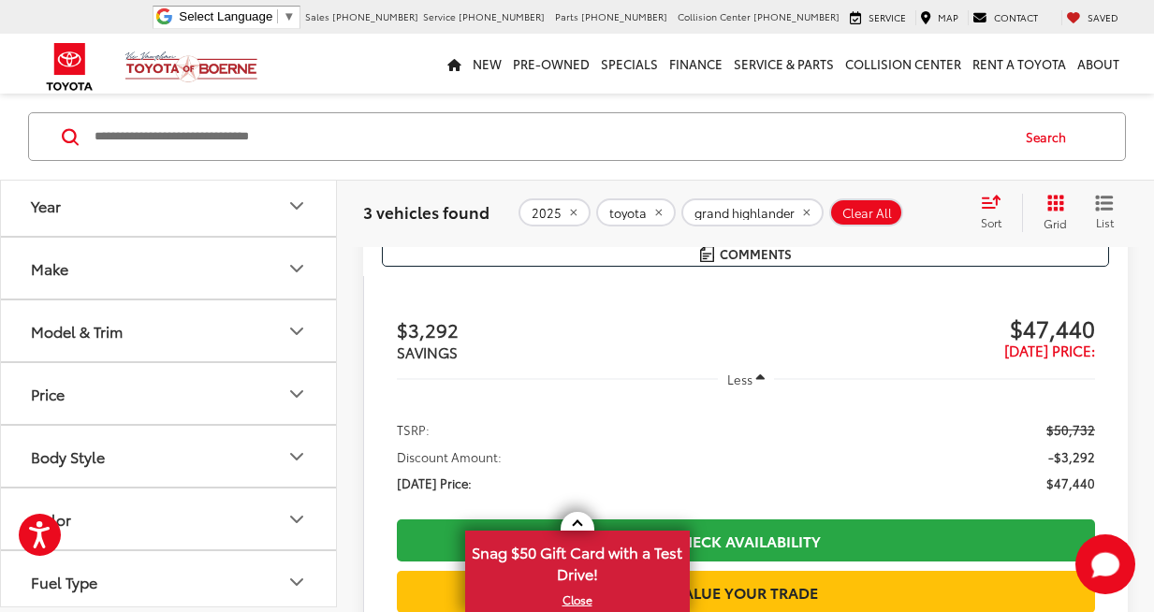
scroll to position [566, 0]
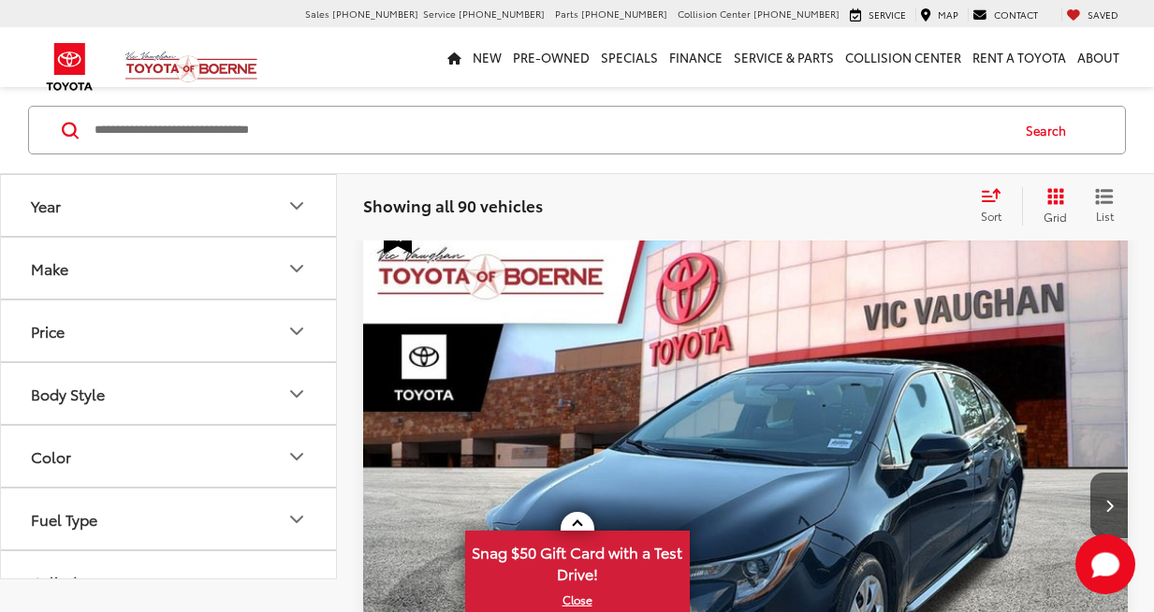
scroll to position [122, 0]
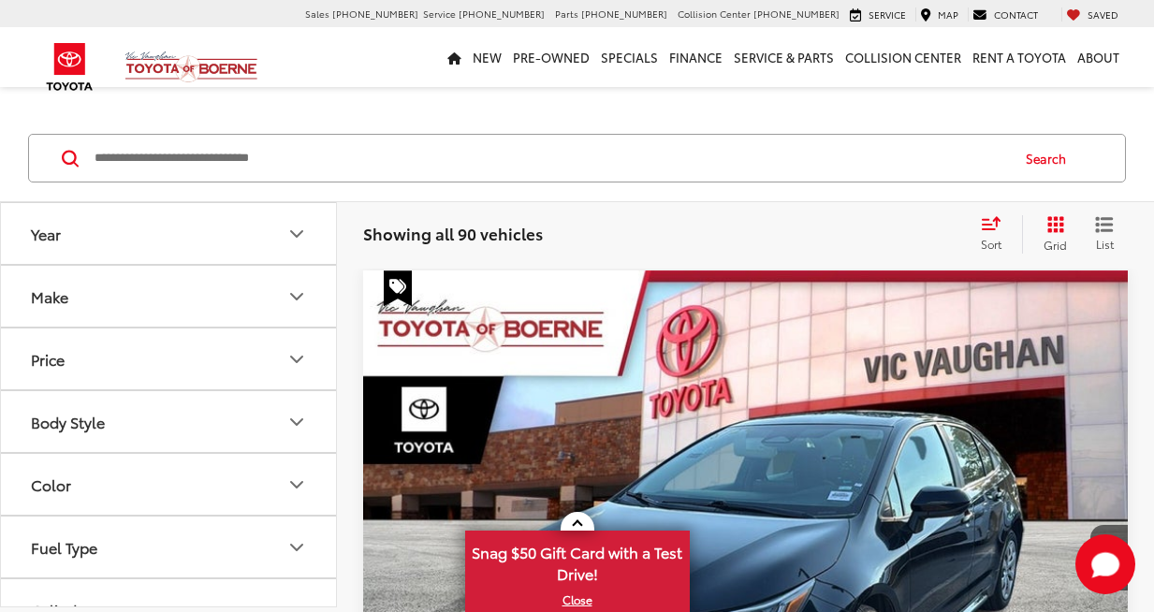
click at [292, 238] on icon "Year" at bounding box center [296, 234] width 22 height 22
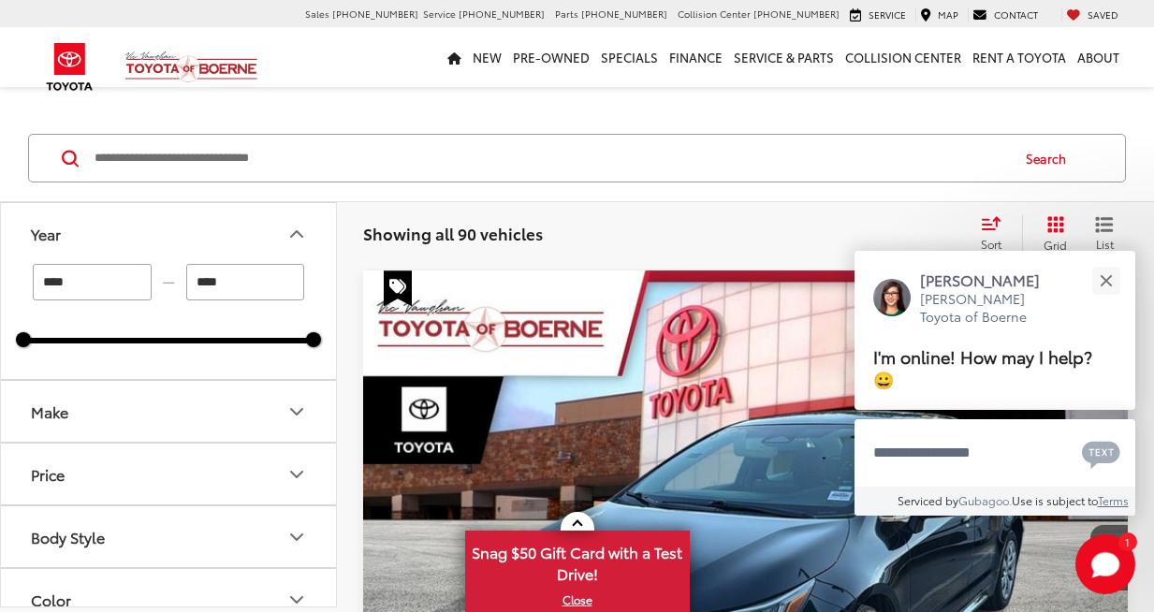
scroll to position [92, 0]
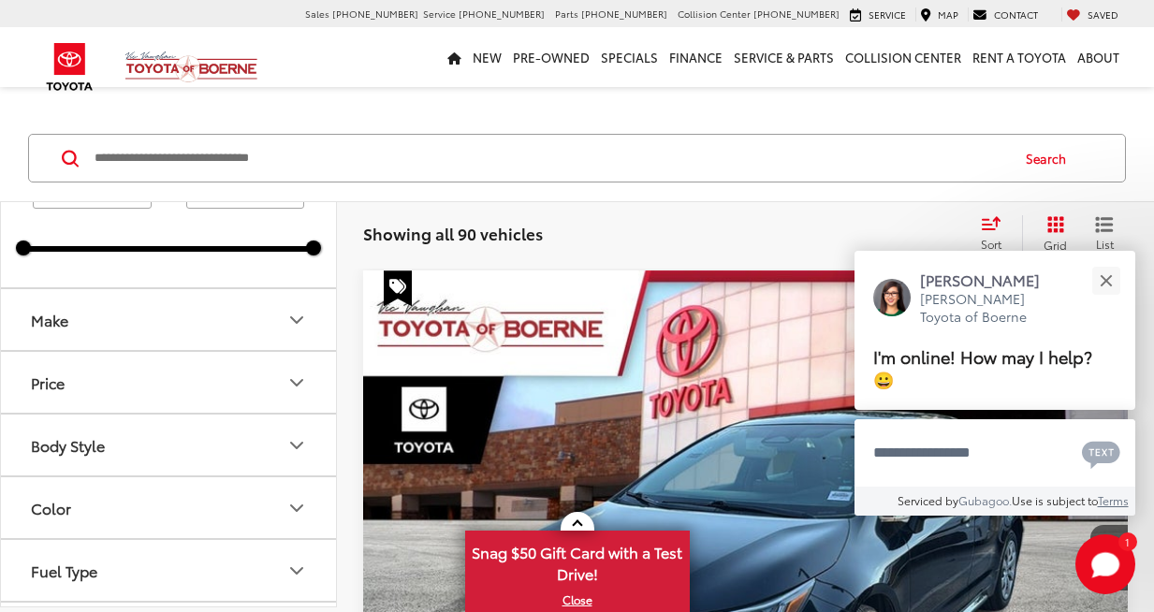
click at [284, 316] on button "Make" at bounding box center [169, 319] width 337 height 61
click at [70, 372] on img at bounding box center [83, 386] width 51 height 44
